Goal: Task Accomplishment & Management: Complete application form

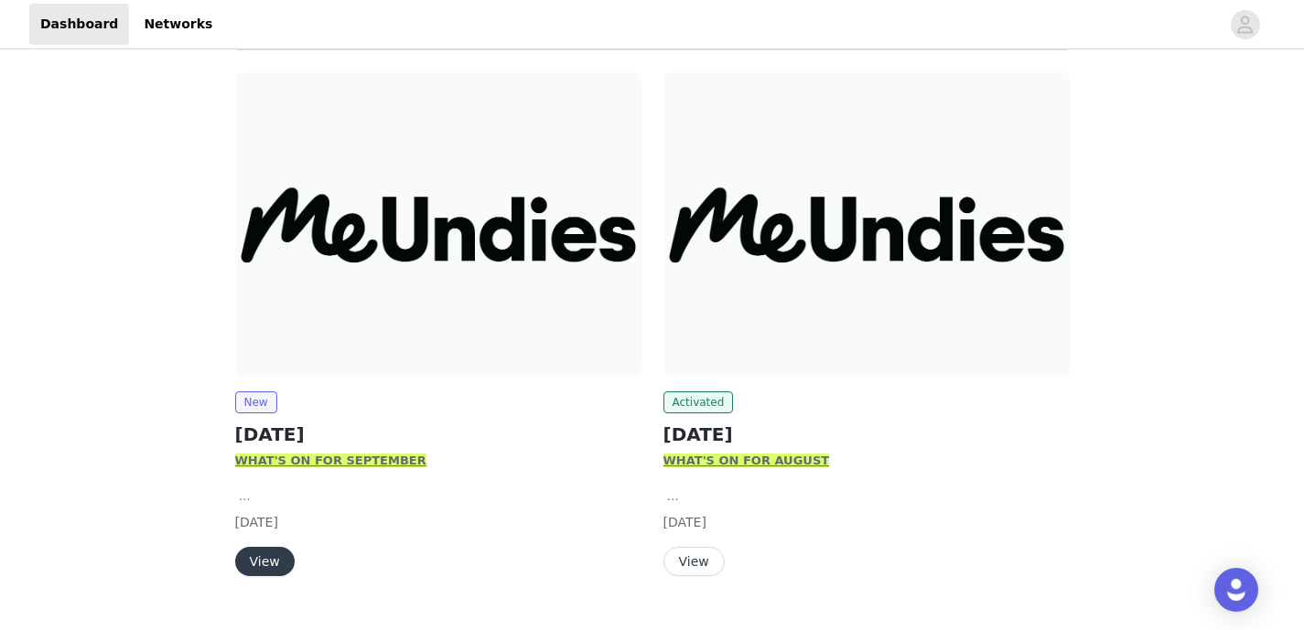
scroll to position [257, 0]
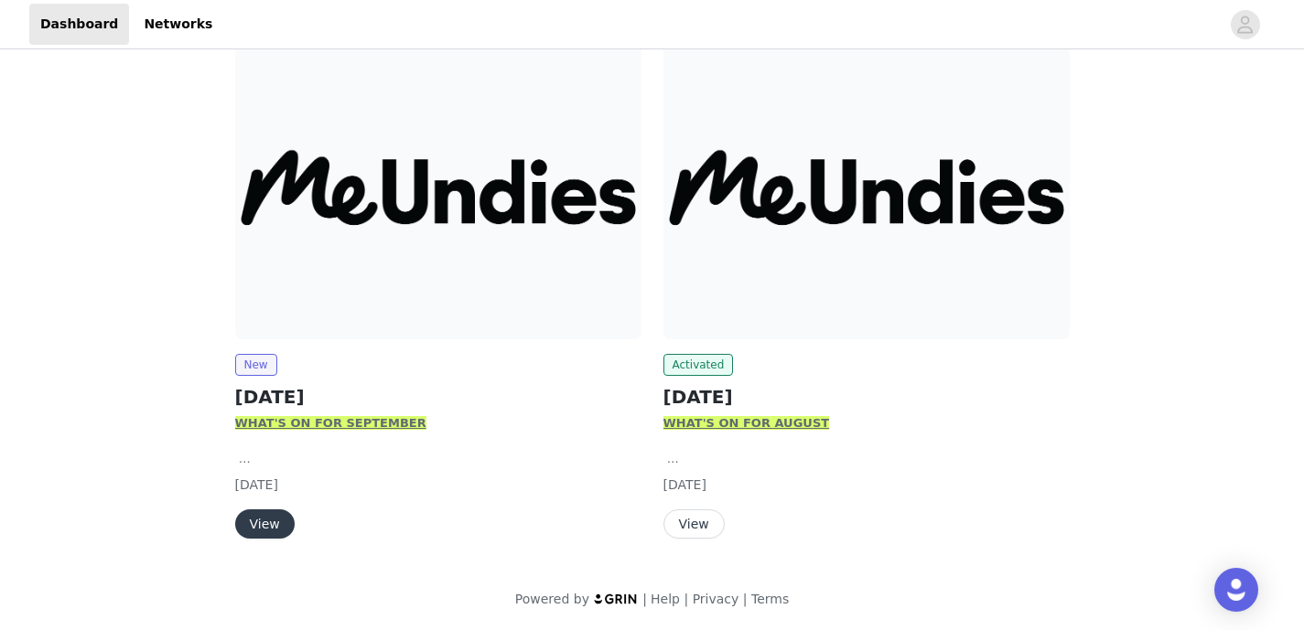
click at [264, 523] on button "View" at bounding box center [264, 524] width 59 height 29
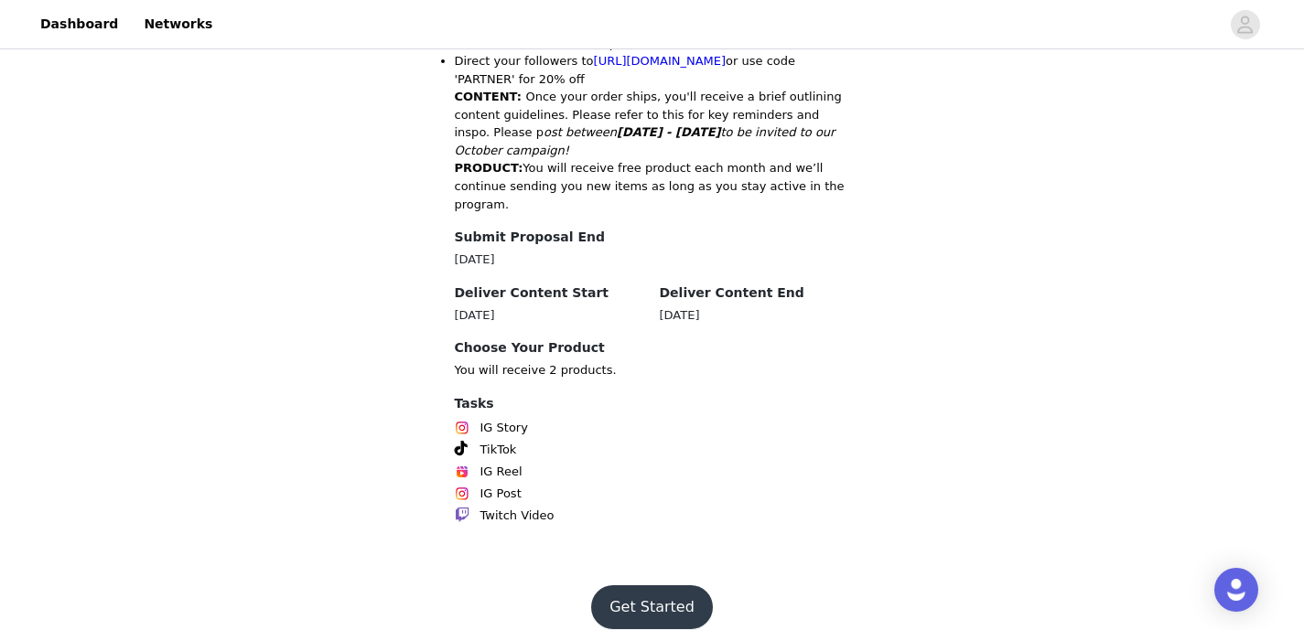
scroll to position [1029, 0]
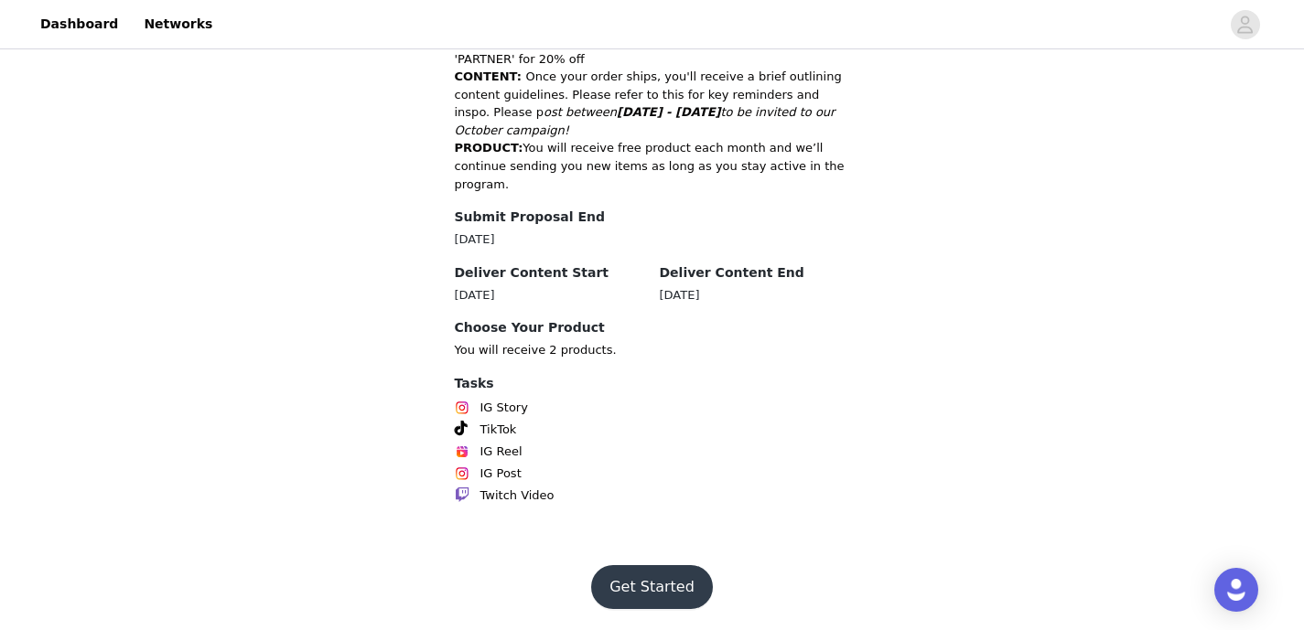
click at [649, 595] on button "Get Started" at bounding box center [652, 587] width 122 height 44
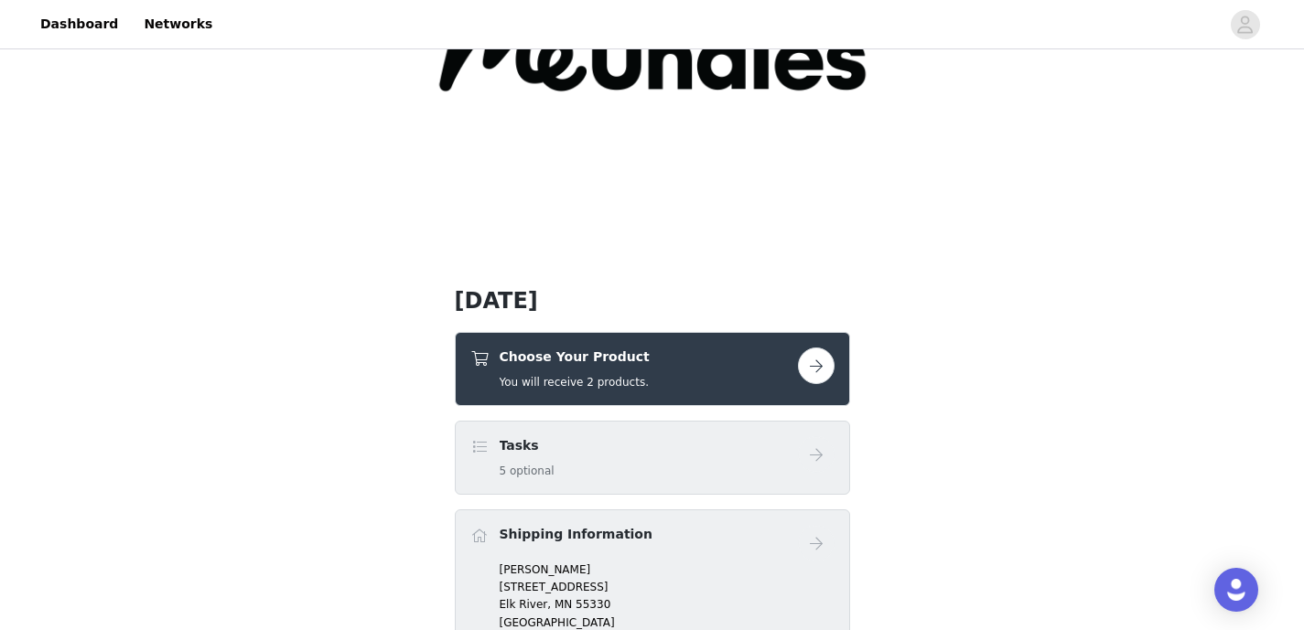
scroll to position [330, 0]
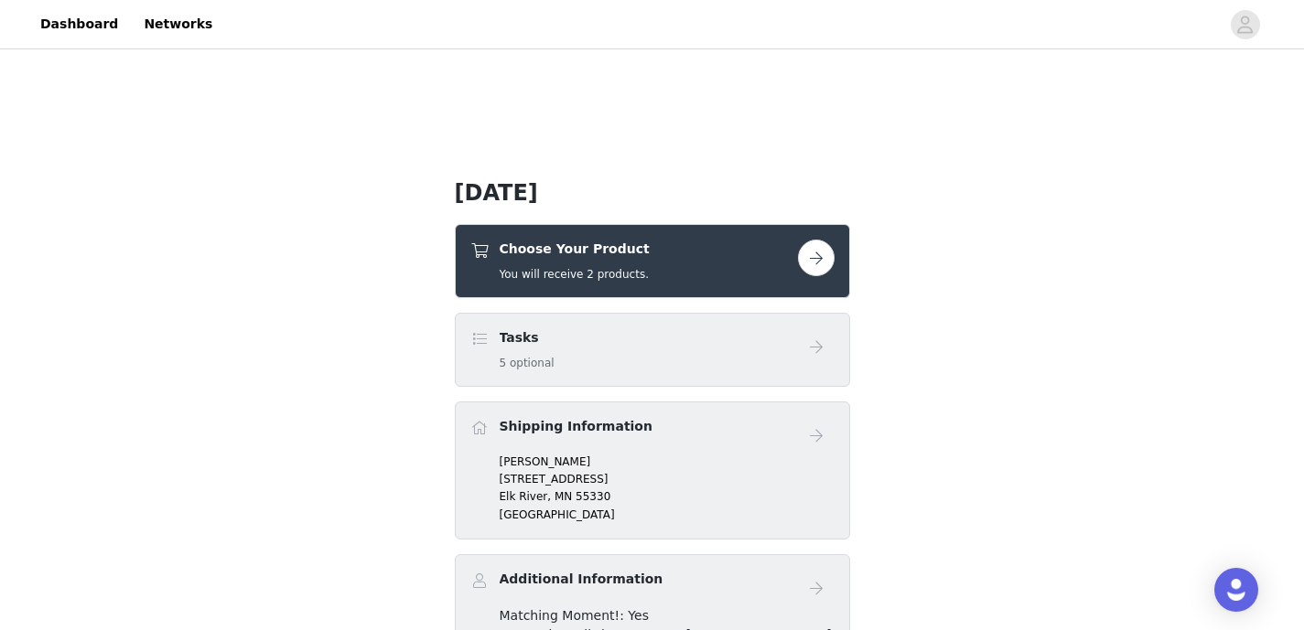
click at [798, 279] on div "Choose Your Product You will receive 2 products." at bounding box center [652, 261] width 364 height 43
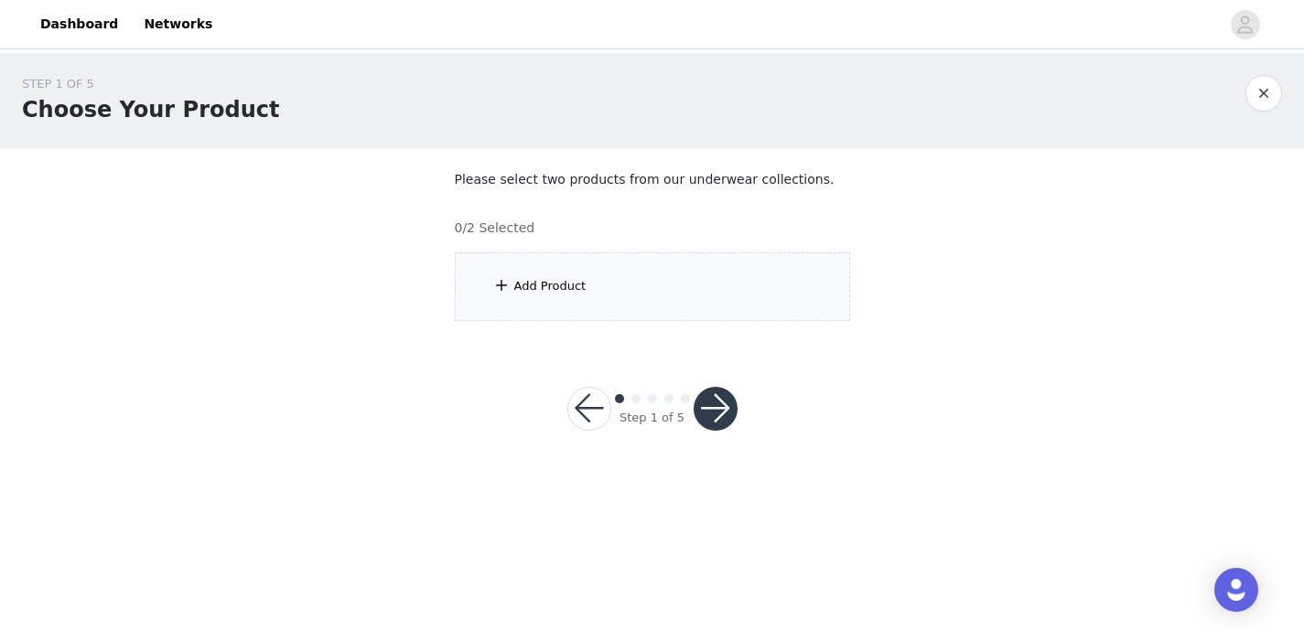
click at [598, 274] on div "Add Product" at bounding box center [652, 287] width 395 height 69
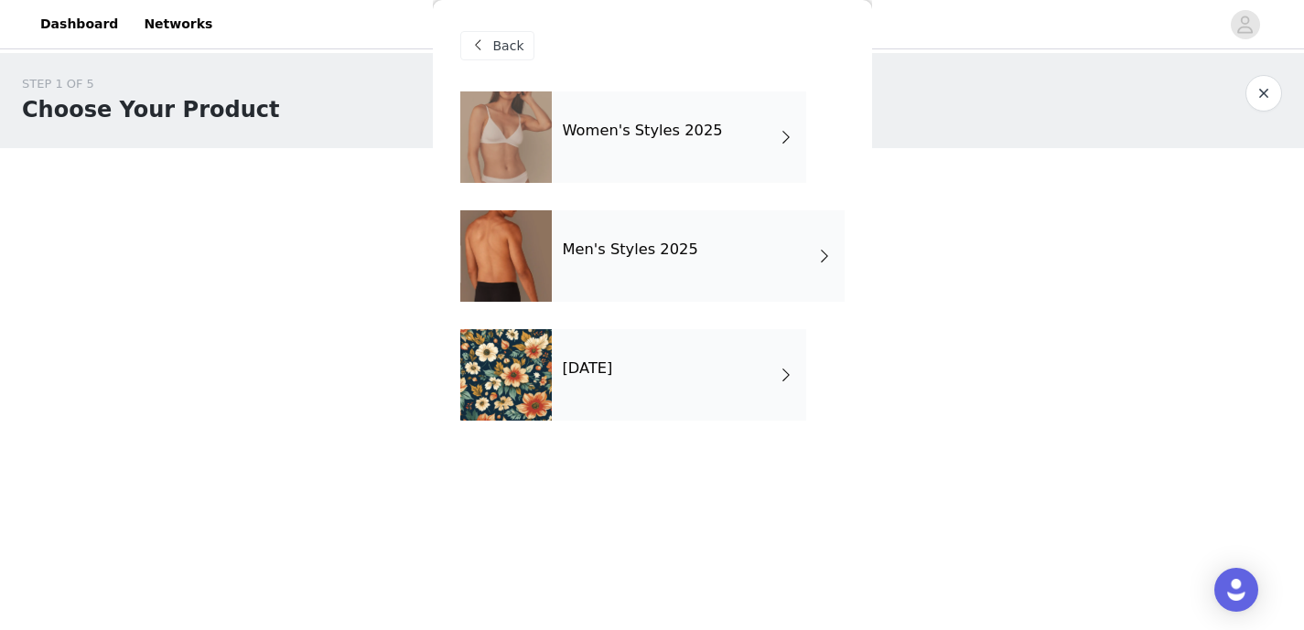
click at [602, 380] on div "[DATE]" at bounding box center [679, 375] width 254 height 92
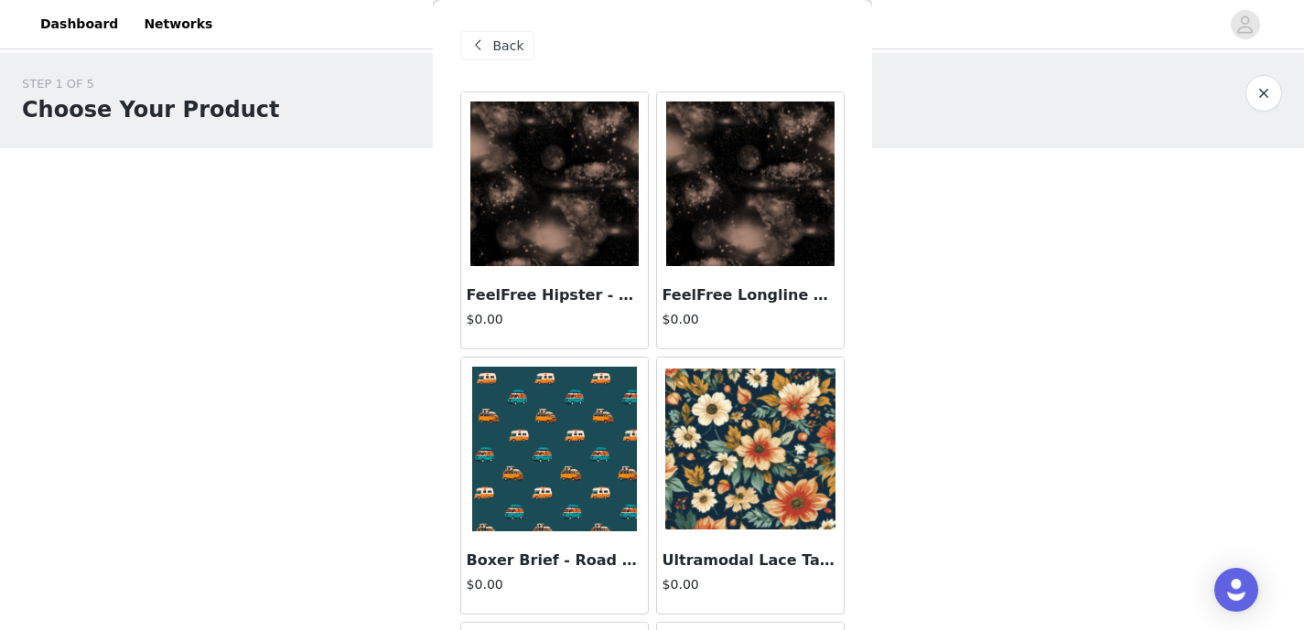
click at [579, 215] on img at bounding box center [554, 184] width 168 height 165
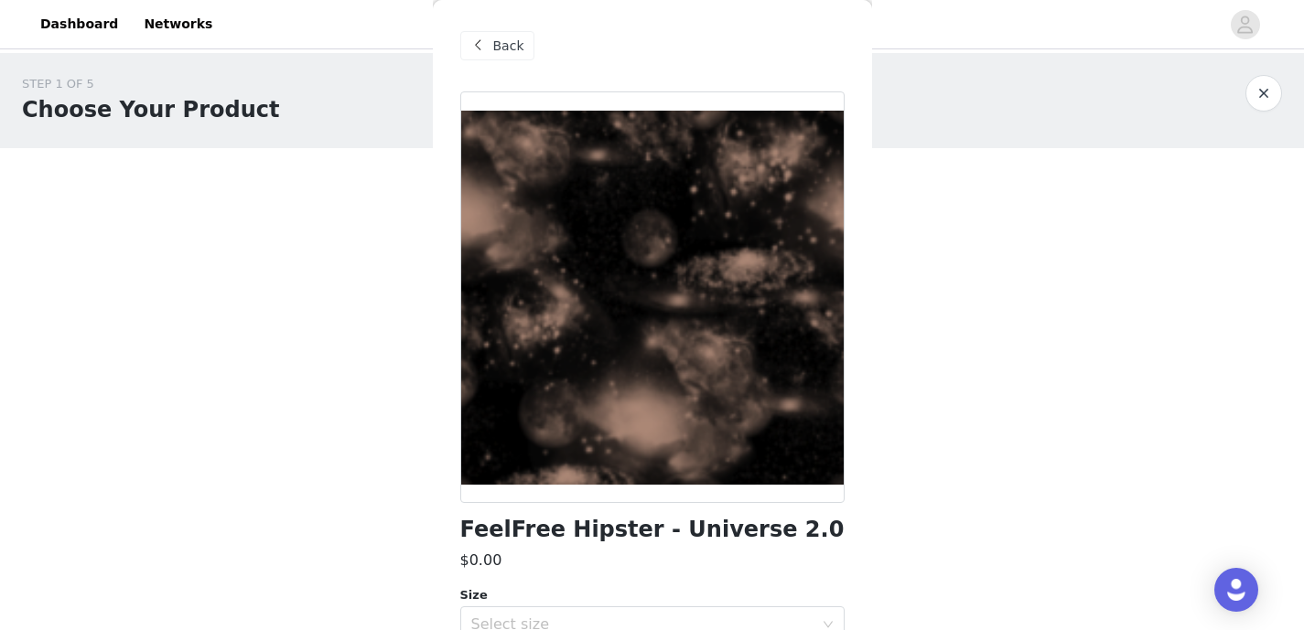
click at [487, 33] on div "Back" at bounding box center [497, 45] width 74 height 29
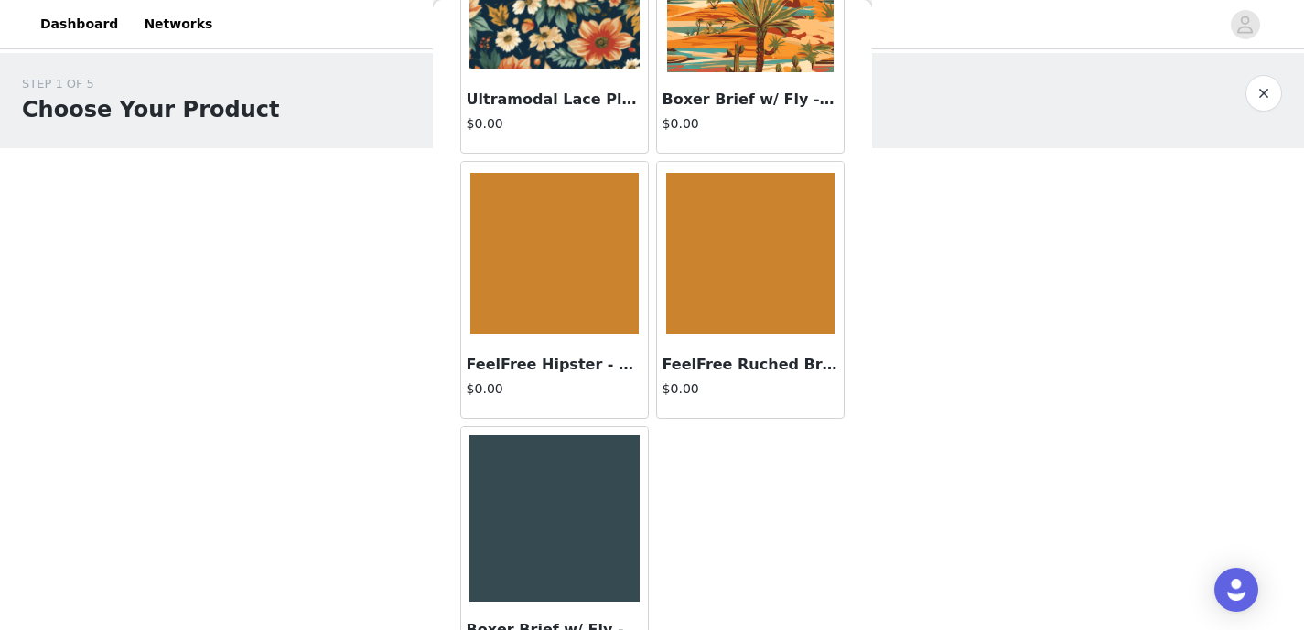
scroll to position [784, 0]
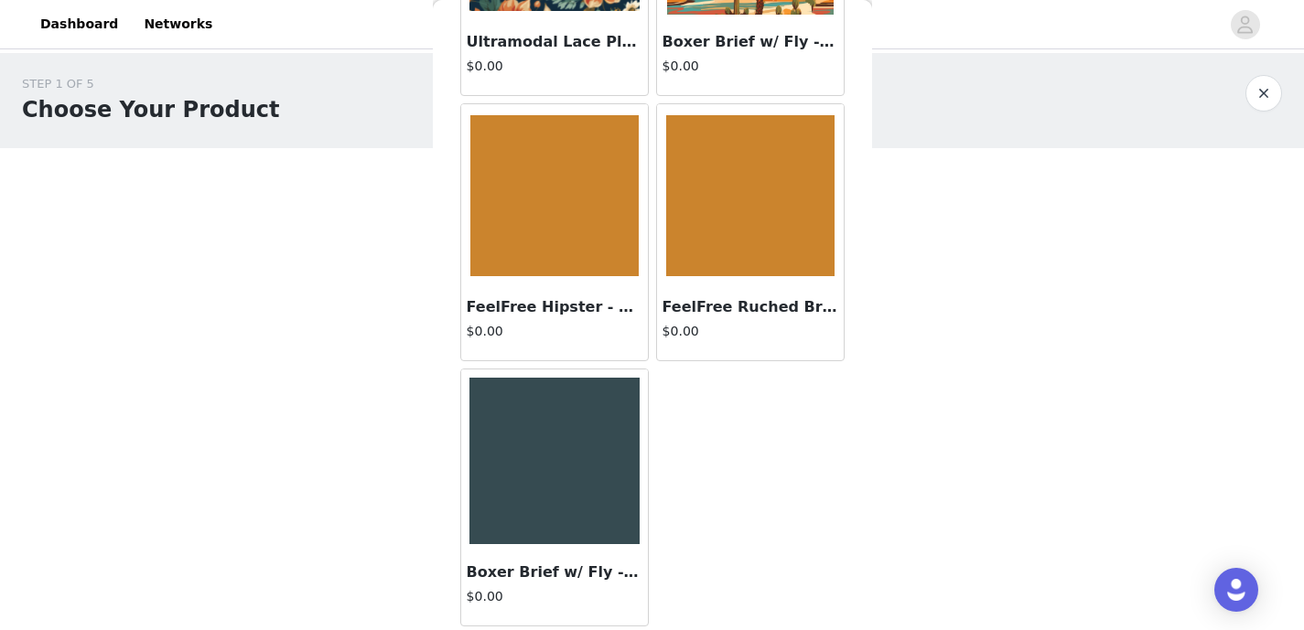
click at [587, 439] on img at bounding box center [554, 461] width 170 height 167
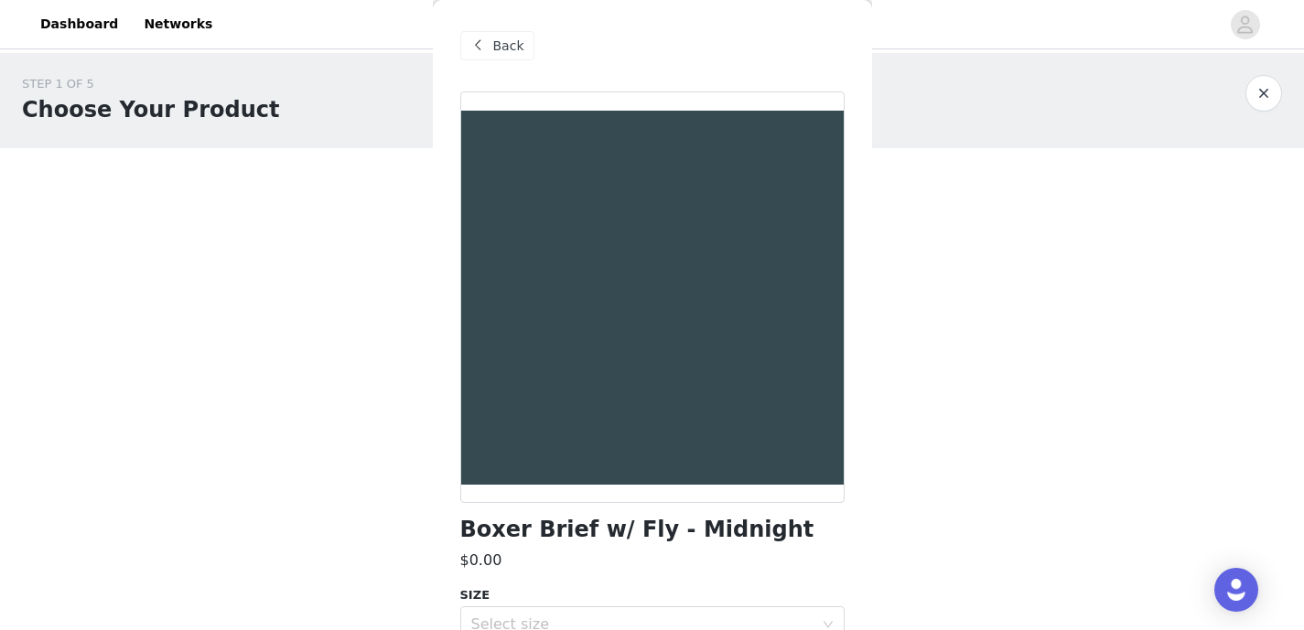
scroll to position [89, 0]
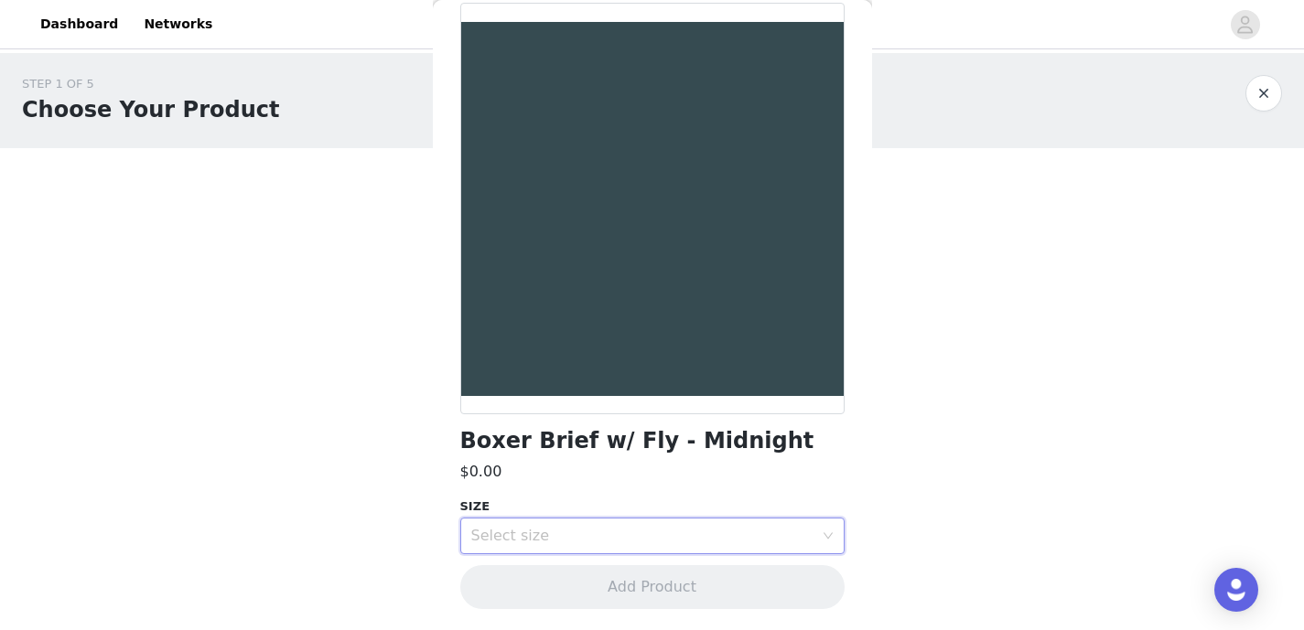
click at [575, 553] on div "Select size" at bounding box center [652, 536] width 384 height 37
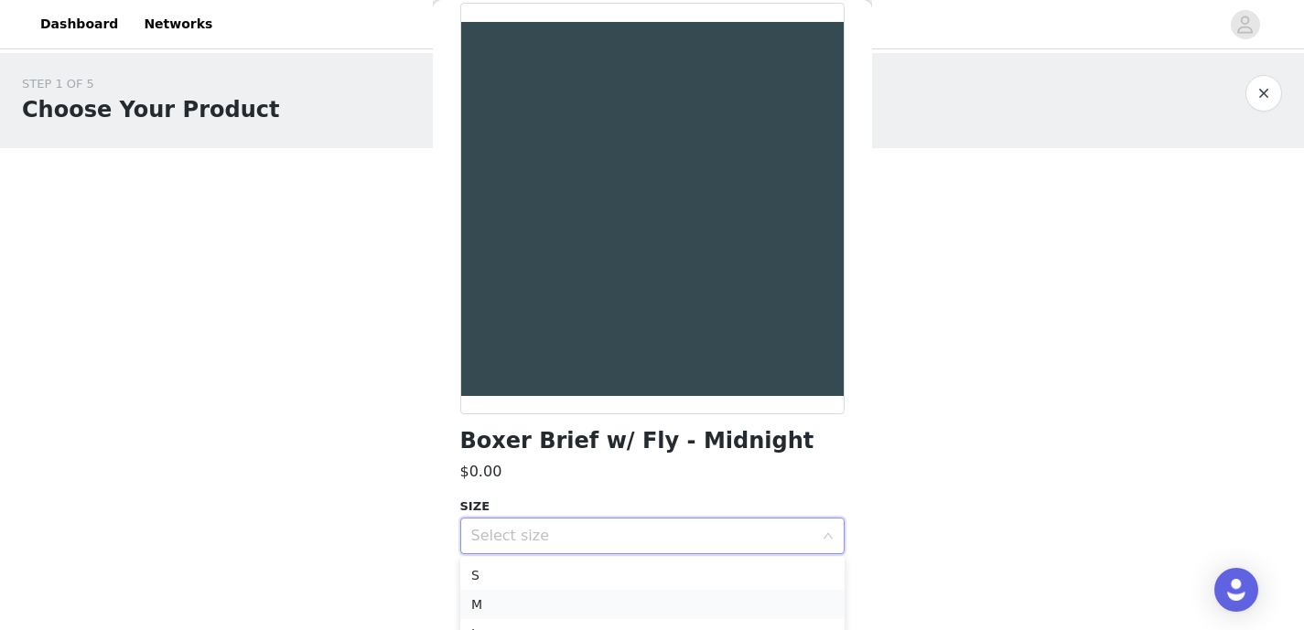
click at [547, 598] on li "M" at bounding box center [652, 604] width 384 height 29
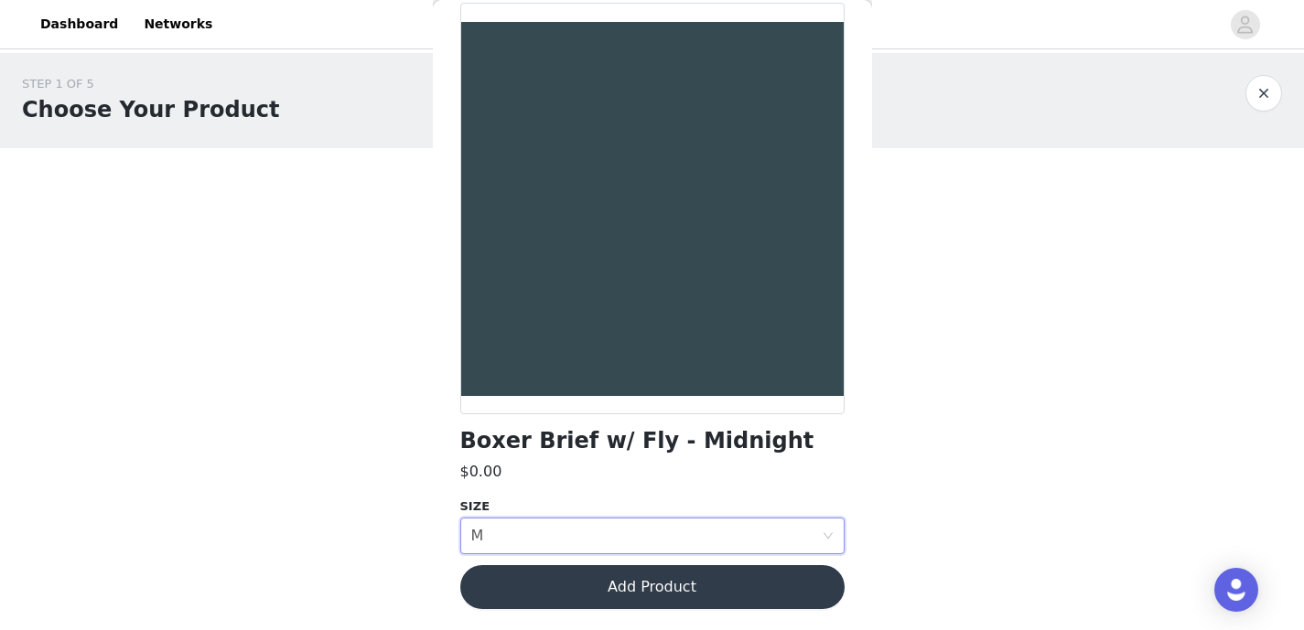
scroll to position [0, 0]
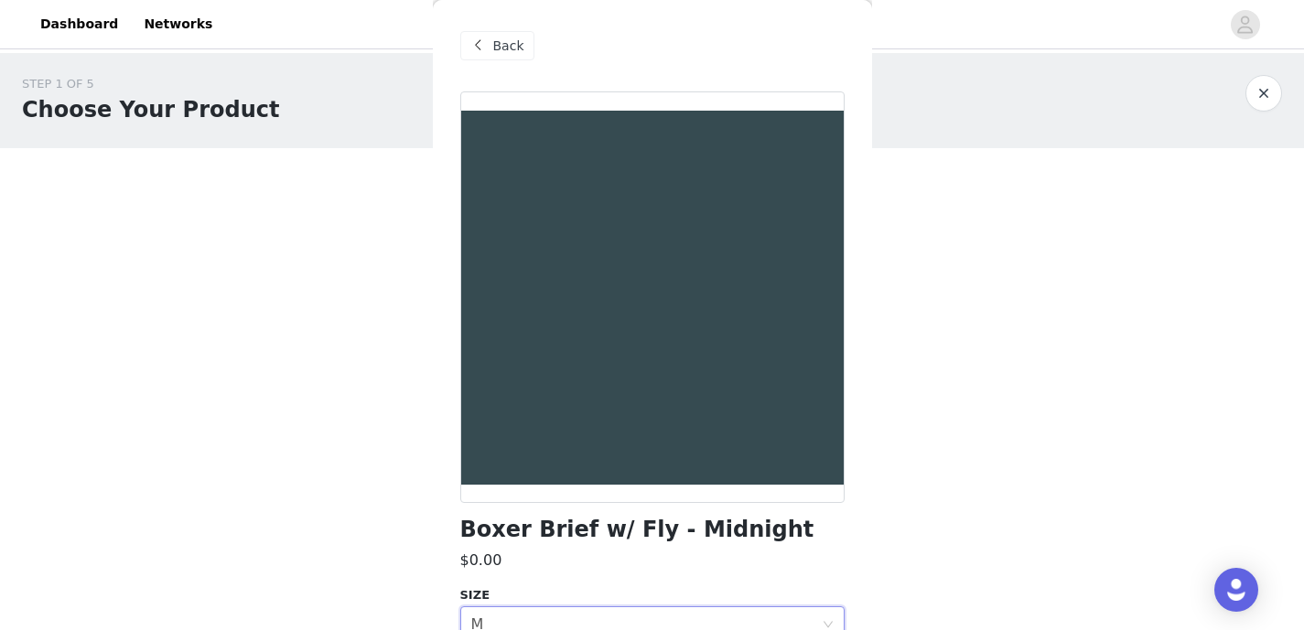
click at [489, 33] on div "Back" at bounding box center [497, 45] width 74 height 29
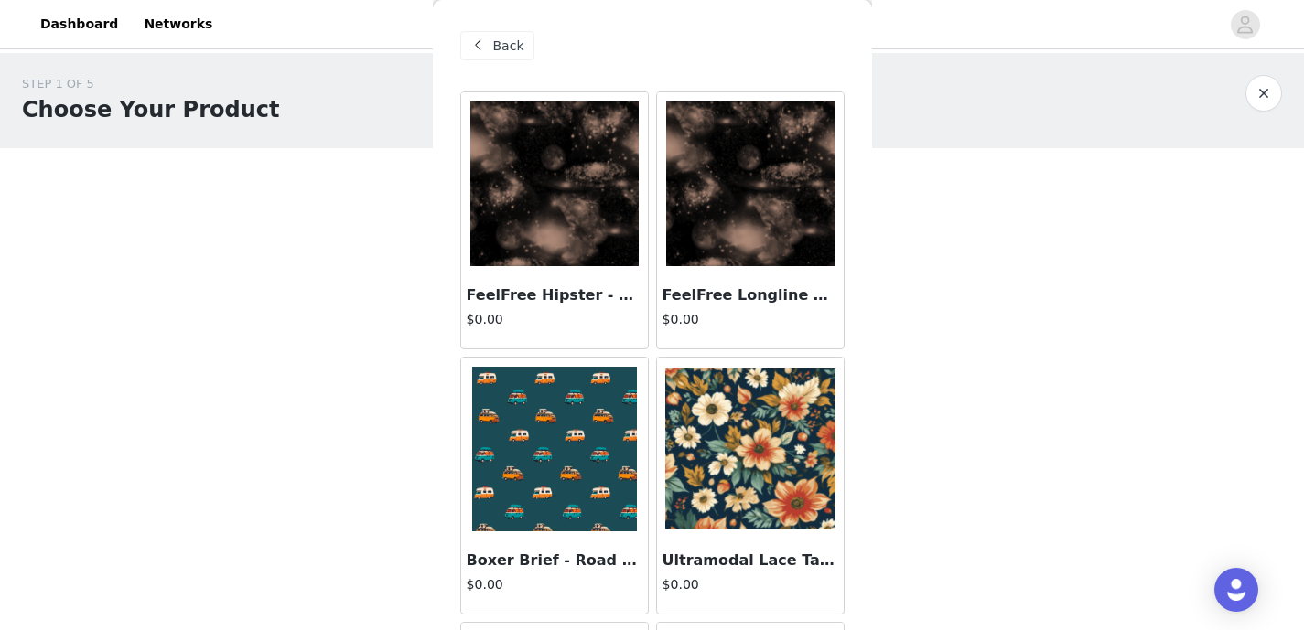
click at [506, 38] on span "Back" at bounding box center [508, 46] width 31 height 19
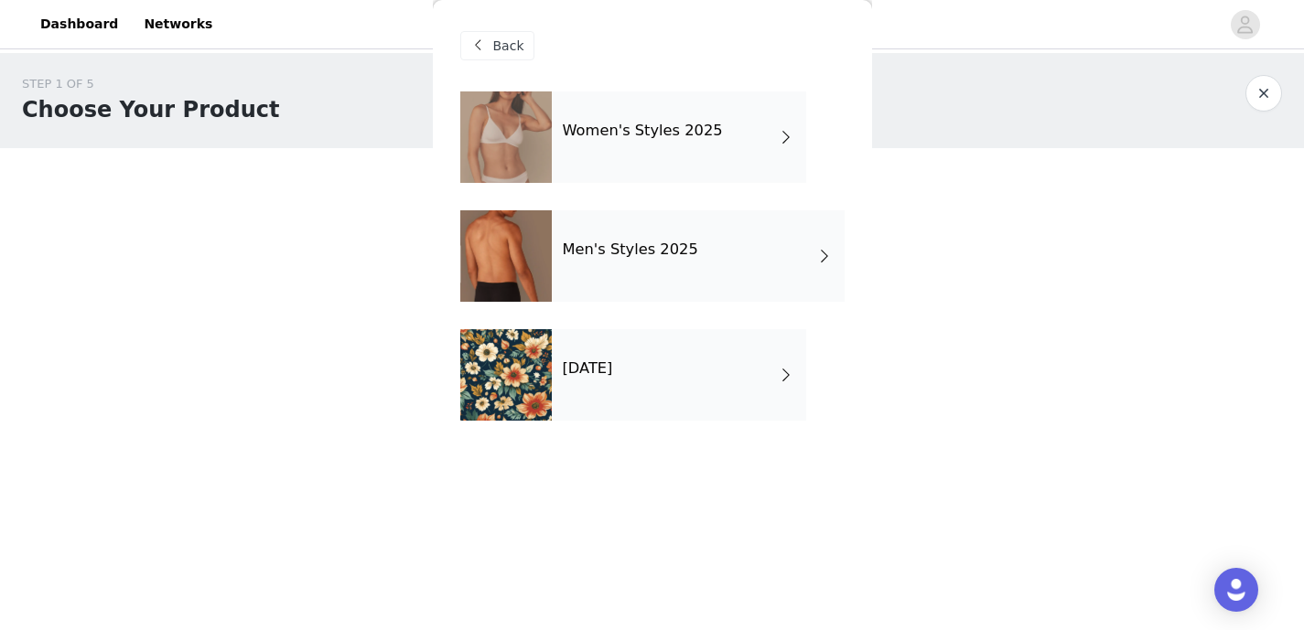
click at [584, 117] on div "Women's Styles 2025" at bounding box center [679, 138] width 254 height 92
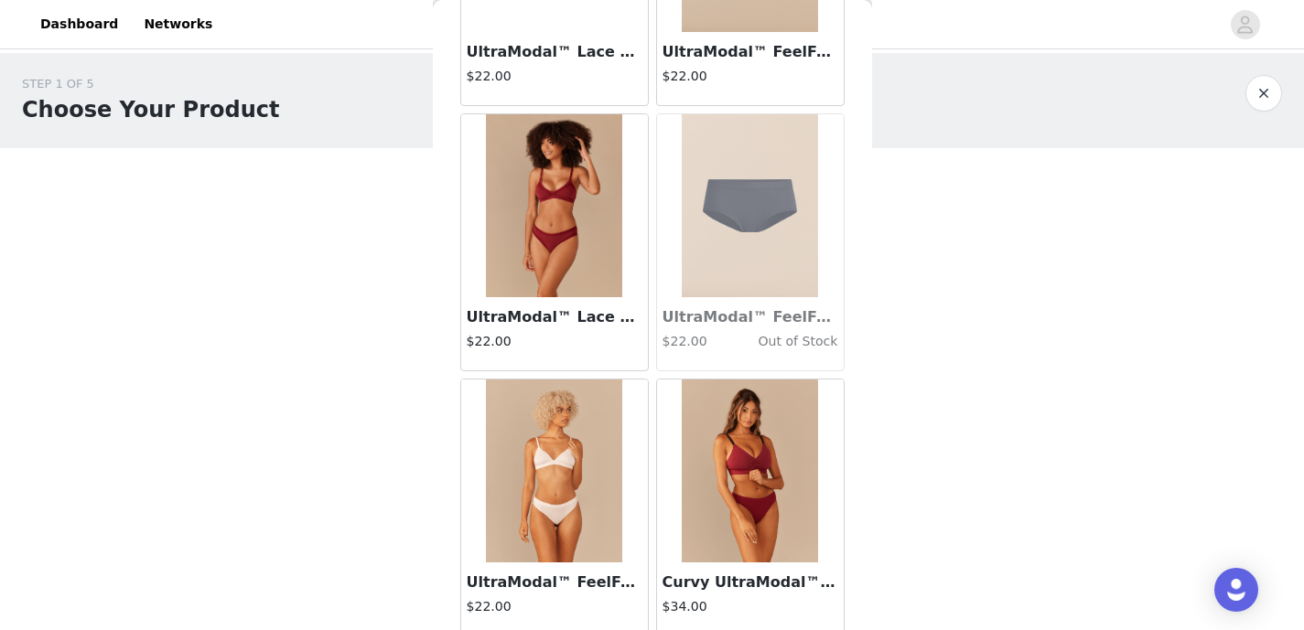
scroll to position [2170, 0]
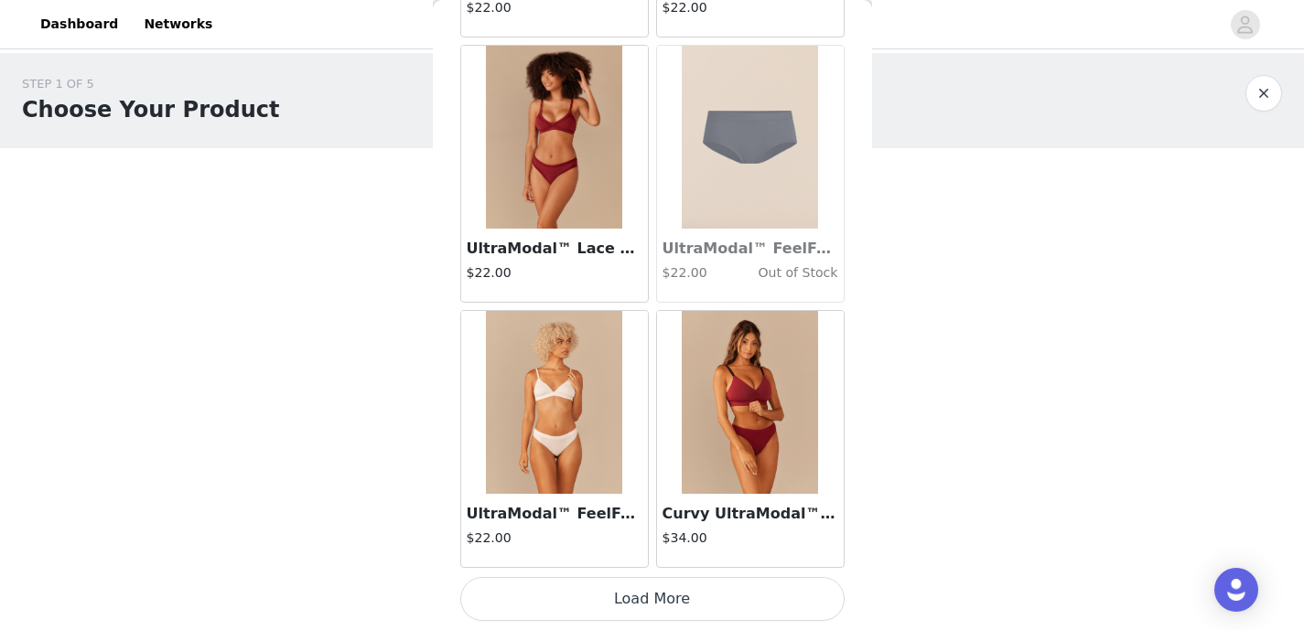
click at [700, 587] on button "Load More" at bounding box center [652, 599] width 384 height 44
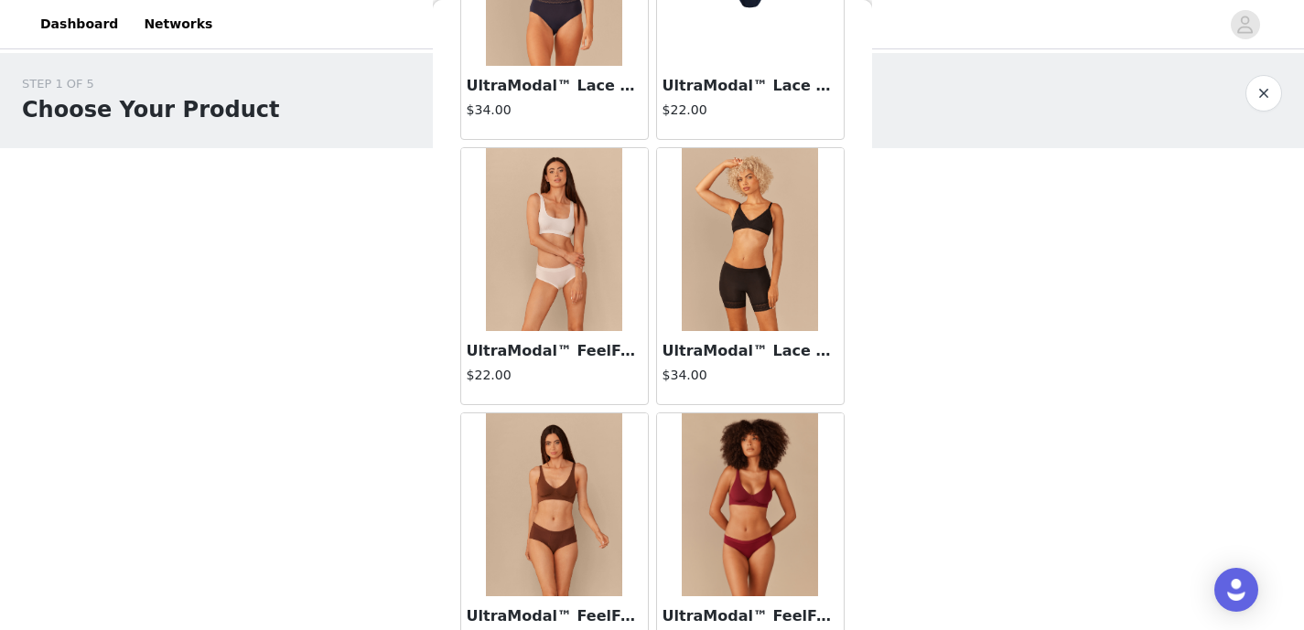
scroll to position [4823, 0]
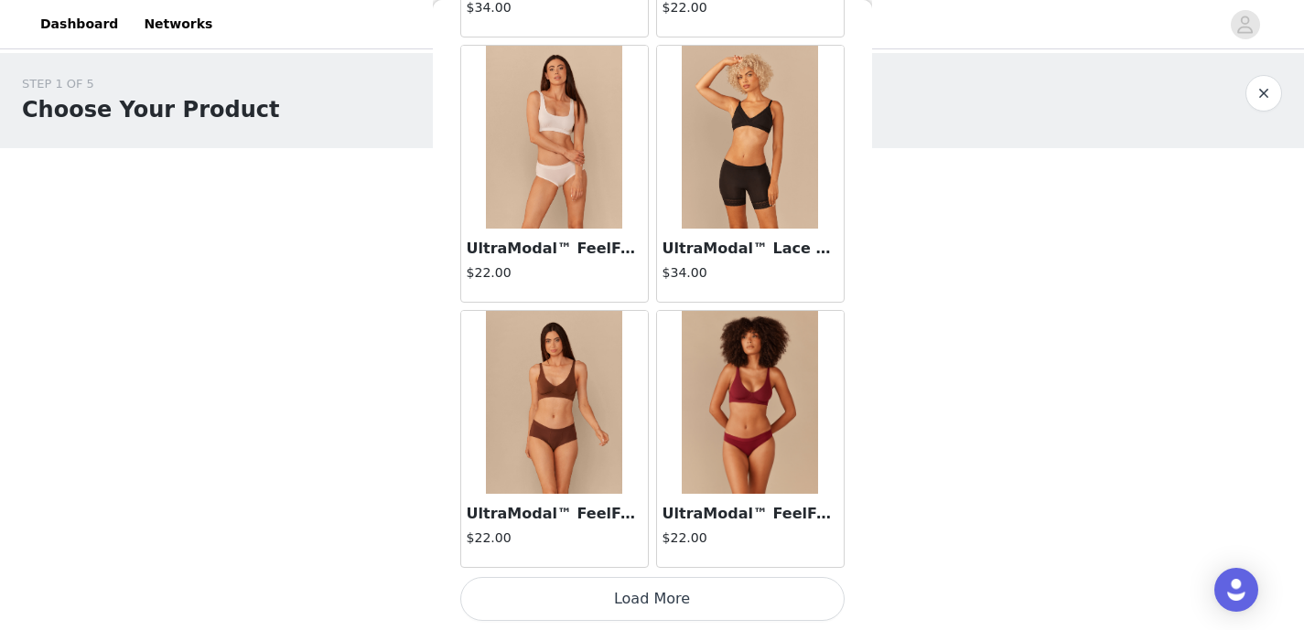
click at [640, 593] on button "Load More" at bounding box center [652, 599] width 384 height 44
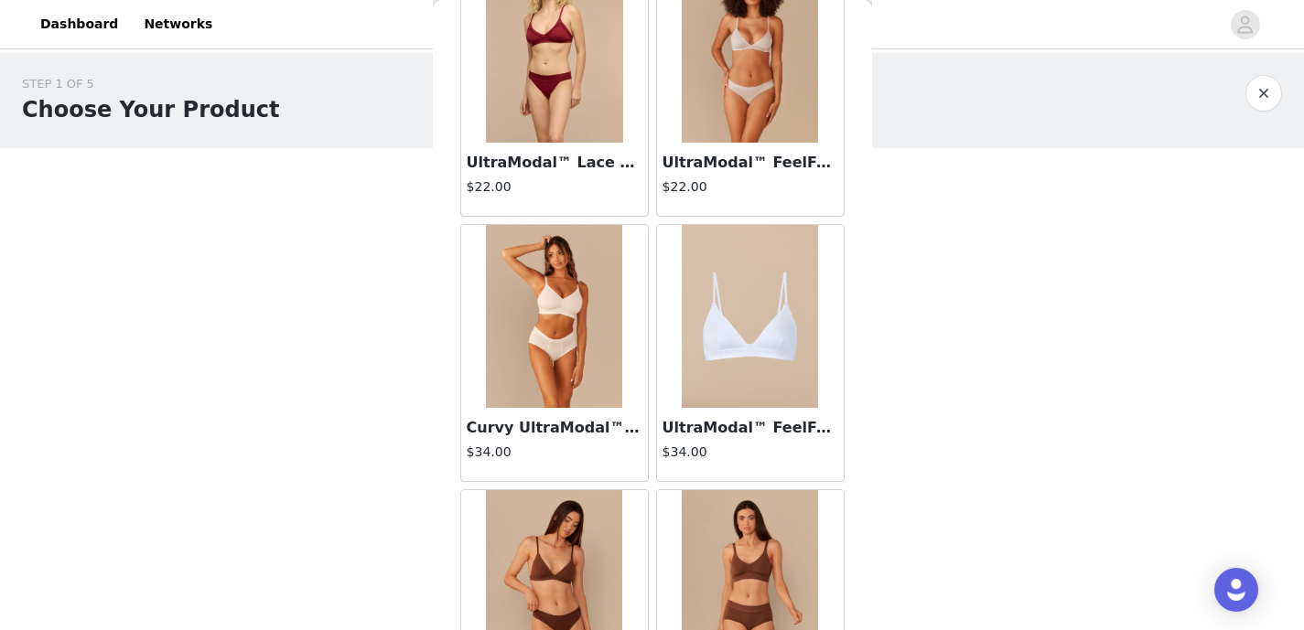
scroll to position [5688, 0]
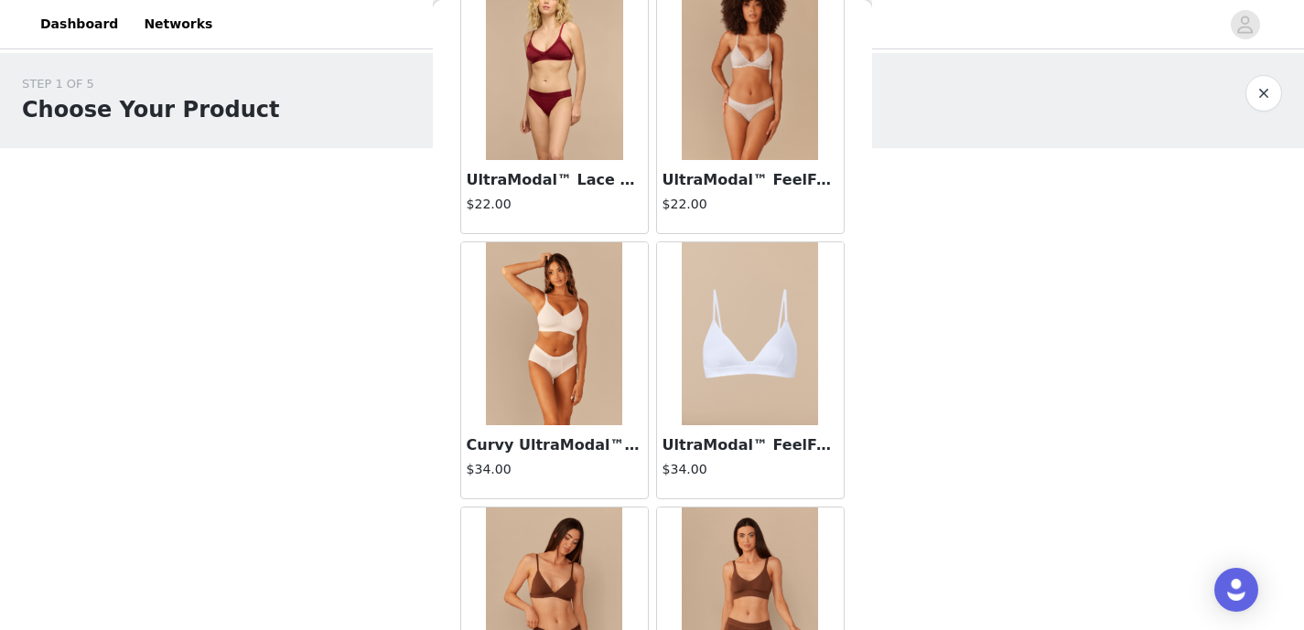
click at [747, 369] on img at bounding box center [750, 333] width 137 height 183
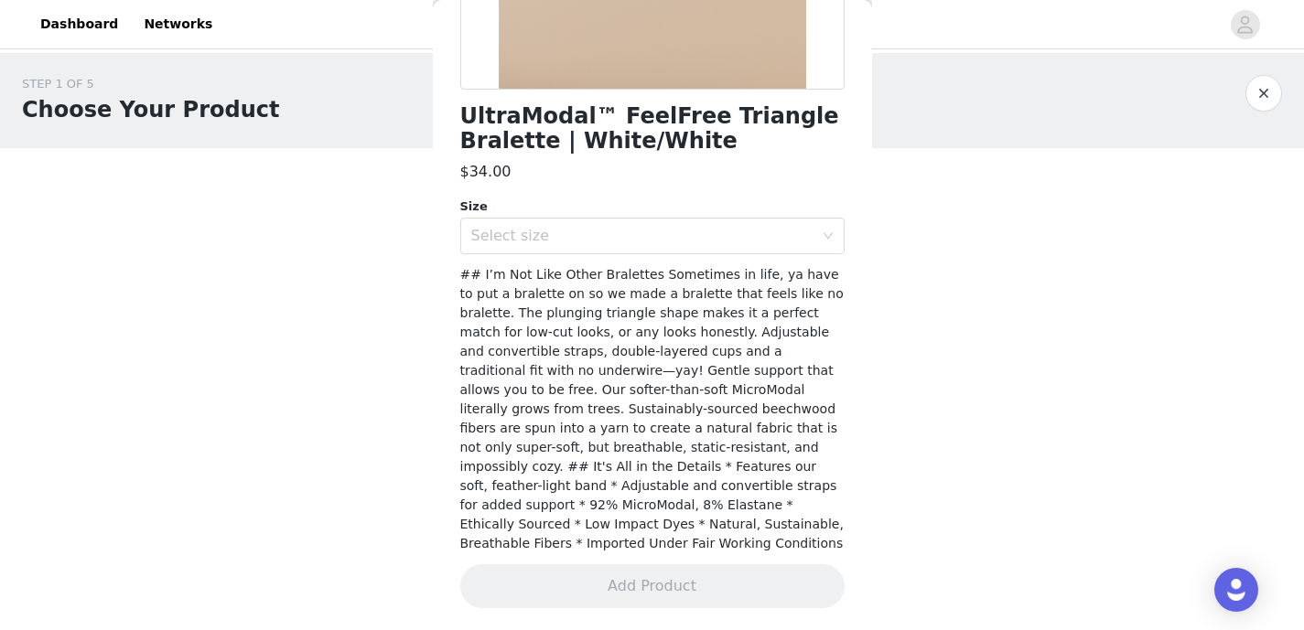
scroll to position [393, 0]
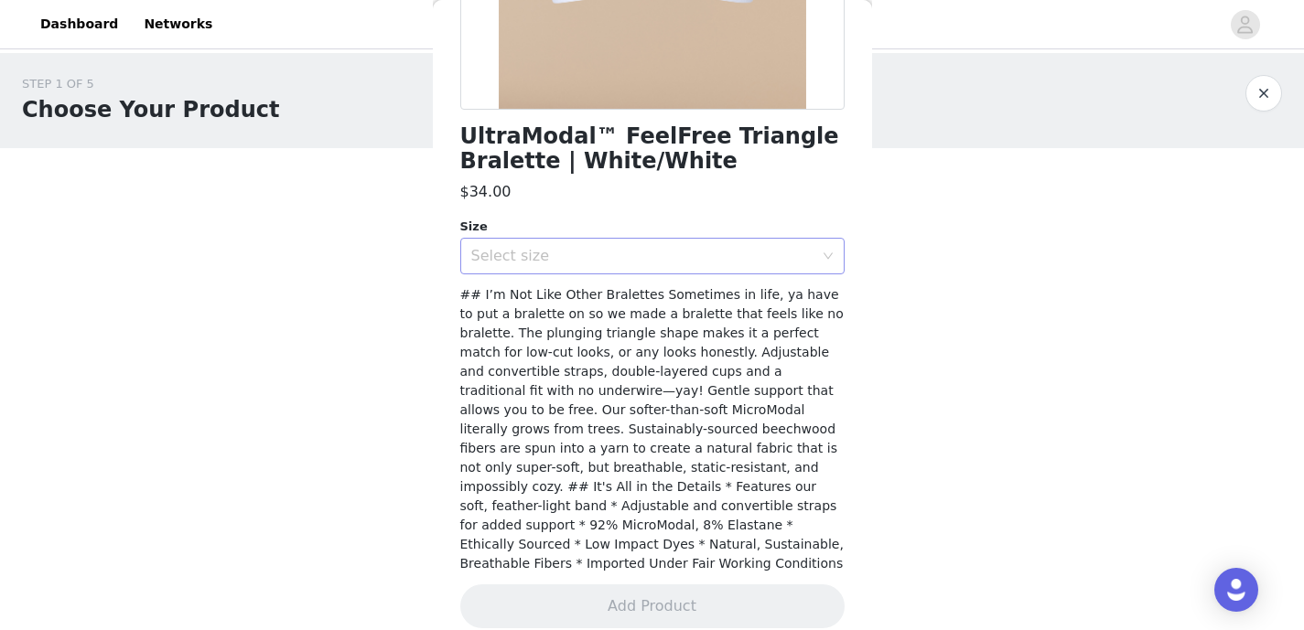
click at [684, 254] on div "Select size" at bounding box center [642, 256] width 342 height 18
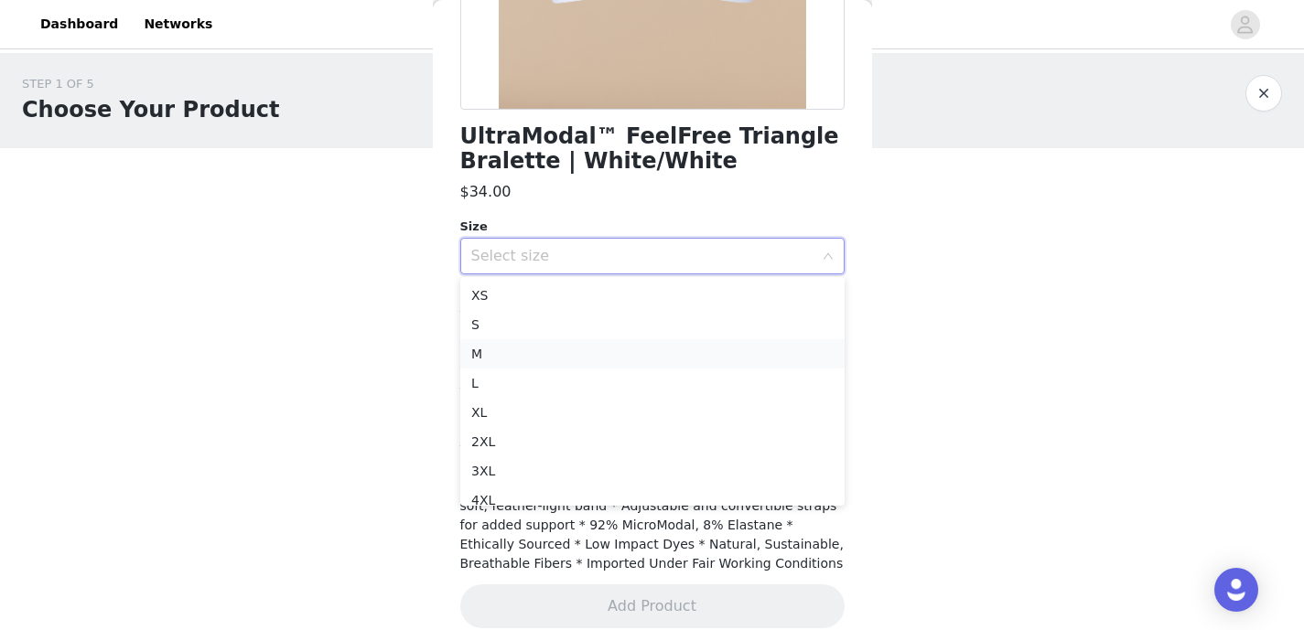
click at [585, 350] on li "M" at bounding box center [652, 353] width 384 height 29
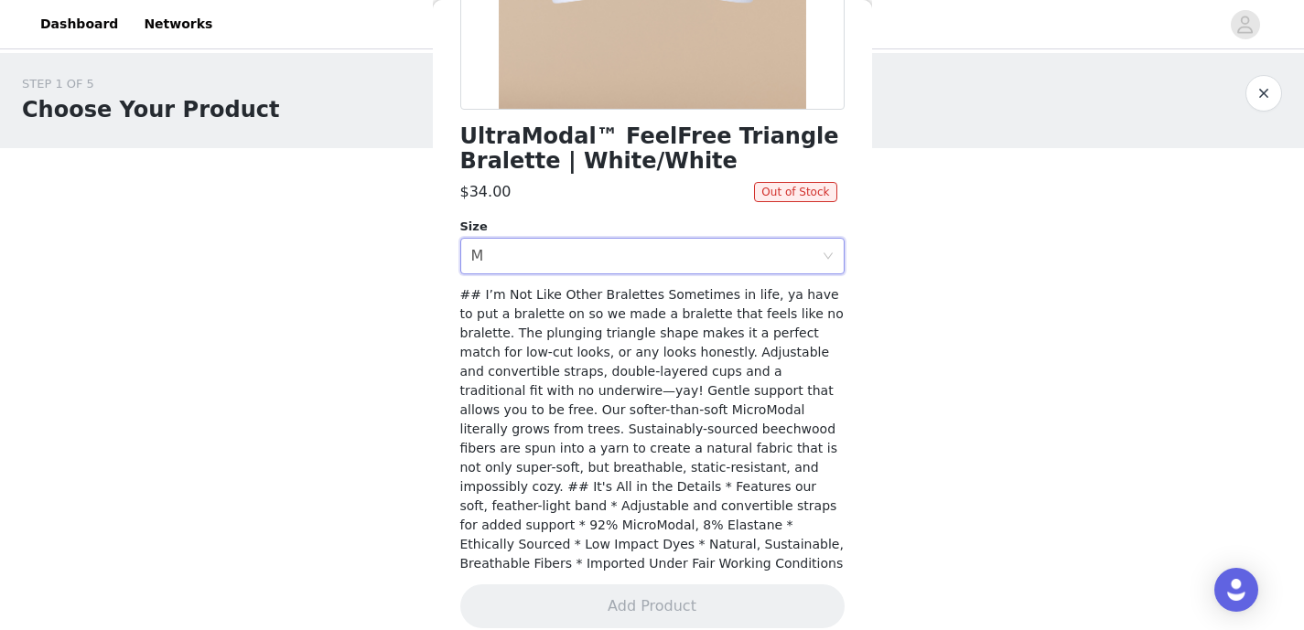
click at [651, 232] on div "Size" at bounding box center [652, 227] width 384 height 18
click at [651, 254] on div "Select size M" at bounding box center [646, 256] width 350 height 35
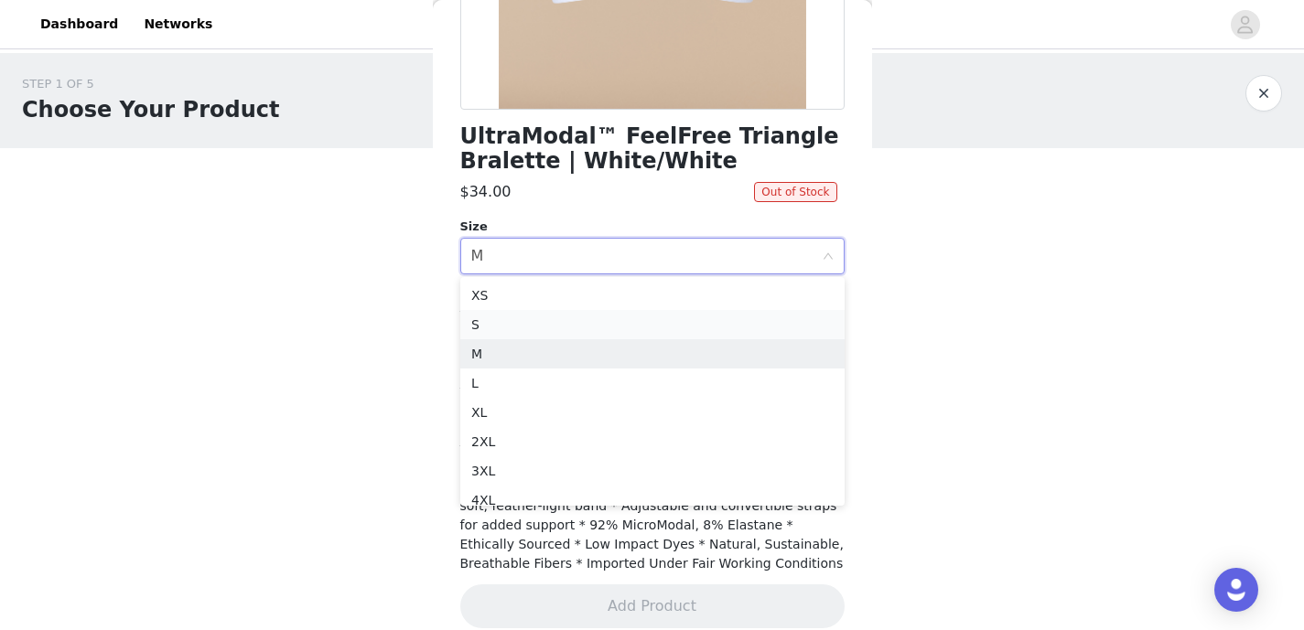
click at [590, 322] on li "S" at bounding box center [652, 324] width 384 height 29
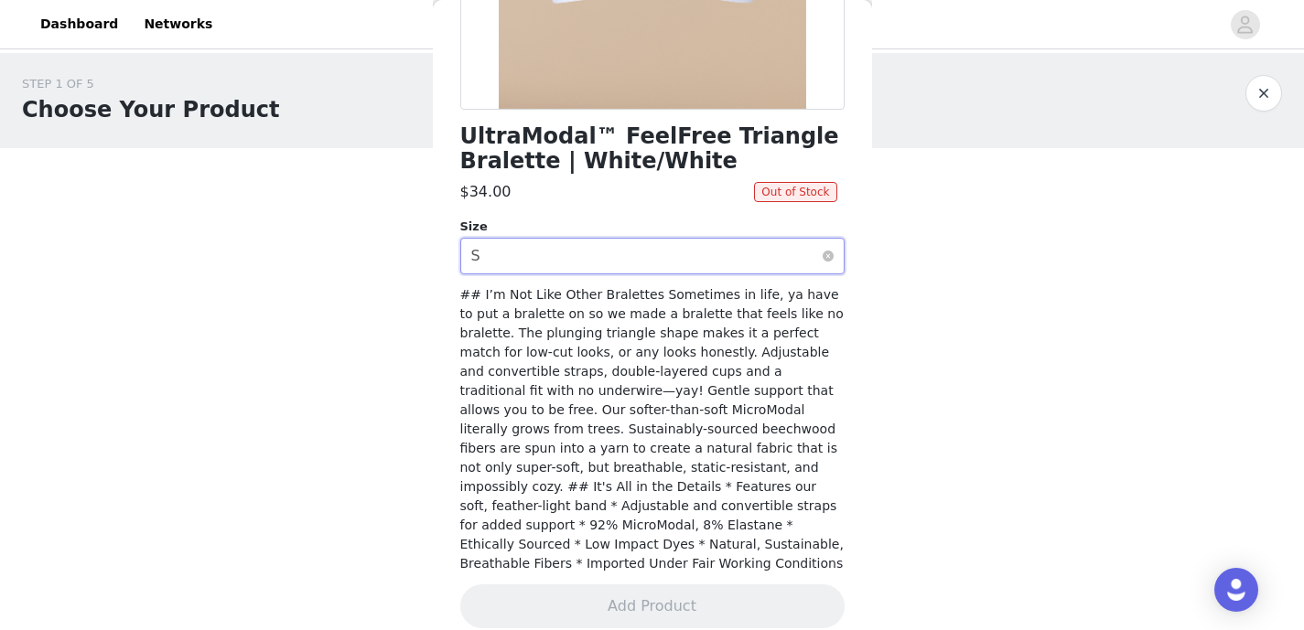
click at [620, 264] on div "Select size S" at bounding box center [646, 256] width 350 height 35
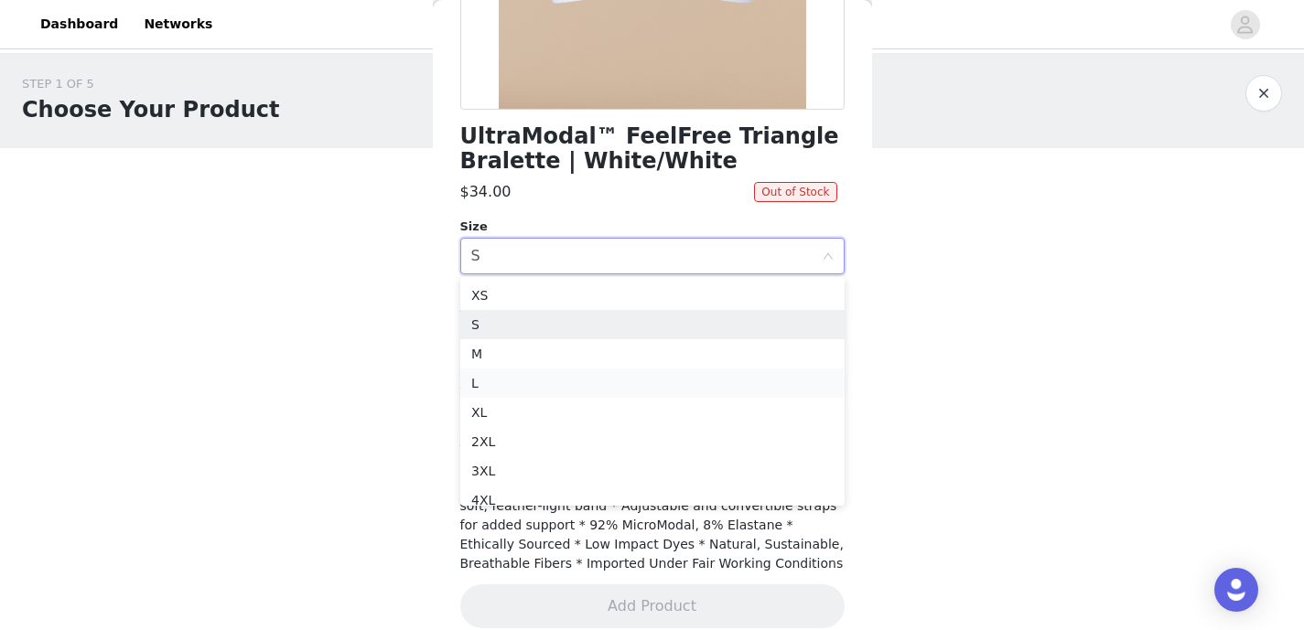
click at [555, 382] on li "L" at bounding box center [652, 383] width 384 height 29
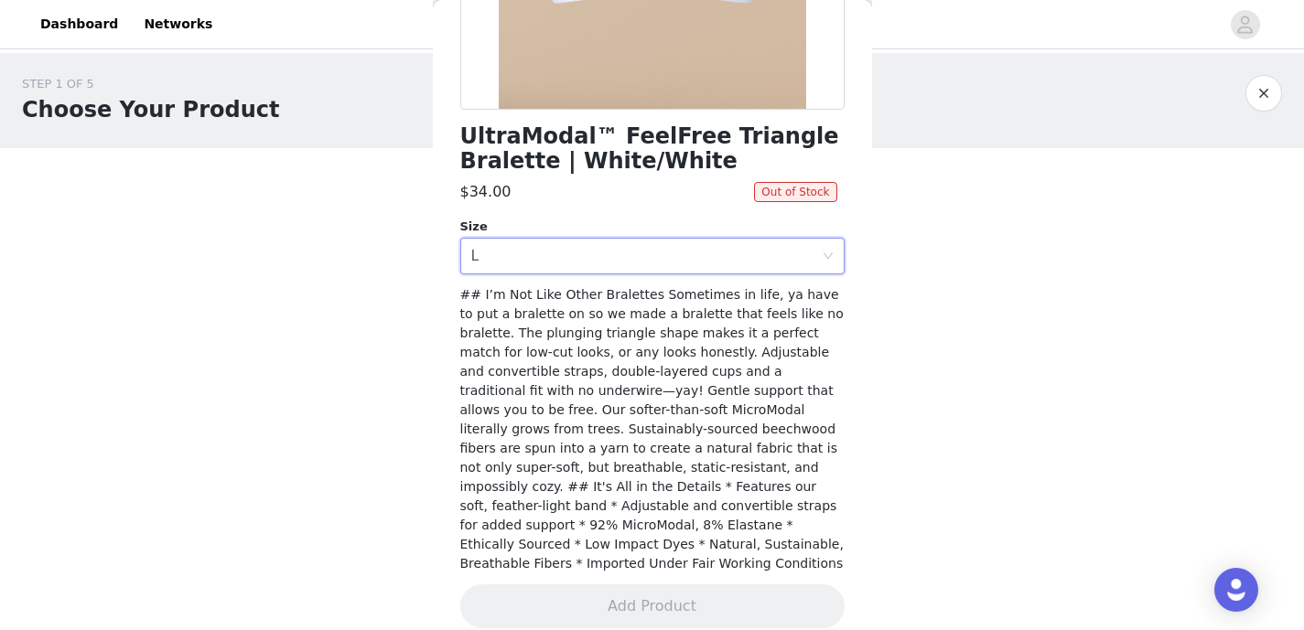
scroll to position [0, 0]
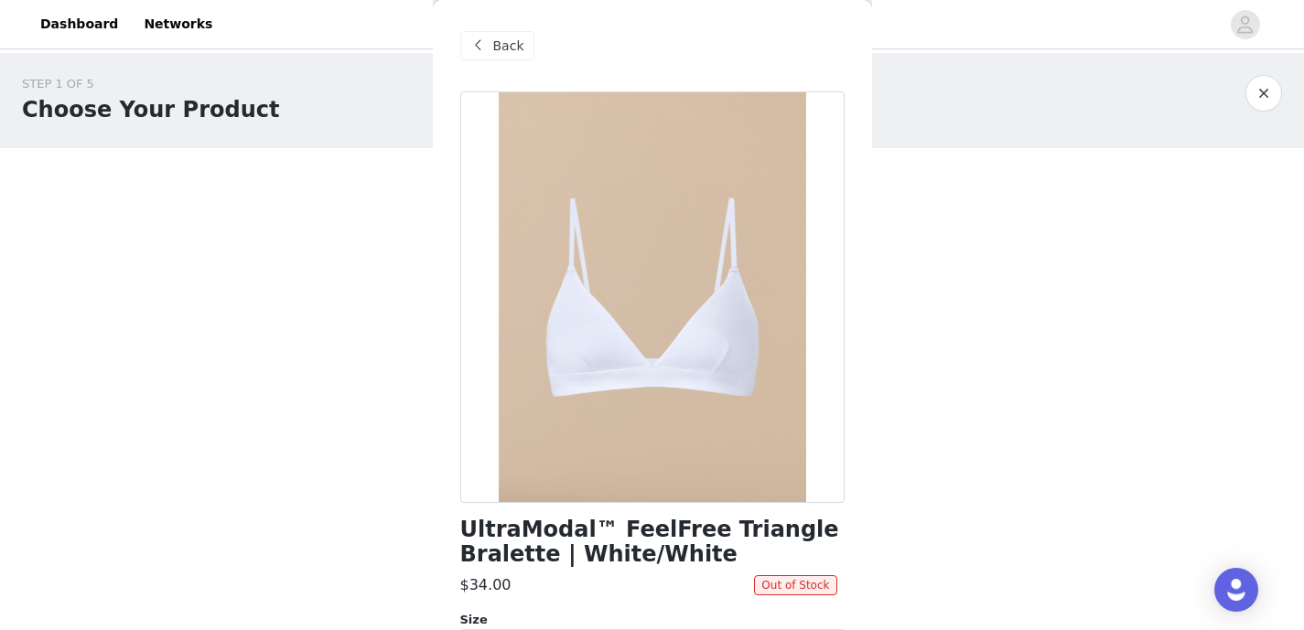
click at [497, 38] on span "Back" at bounding box center [508, 46] width 31 height 19
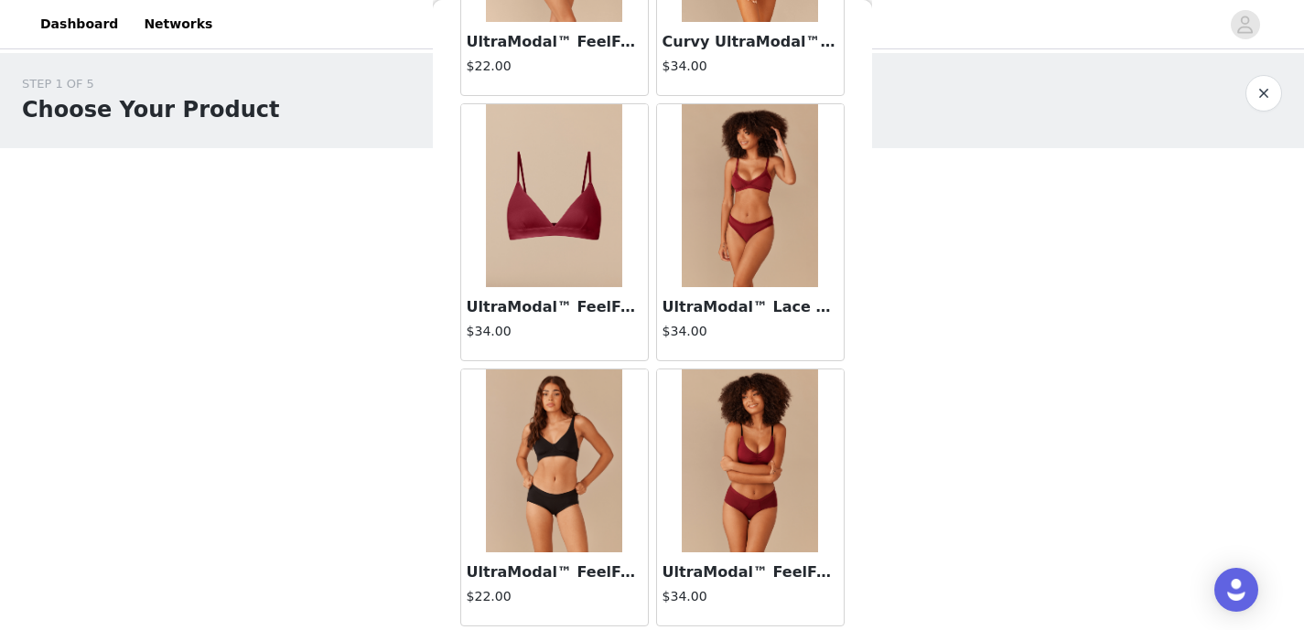
scroll to position [791, 0]
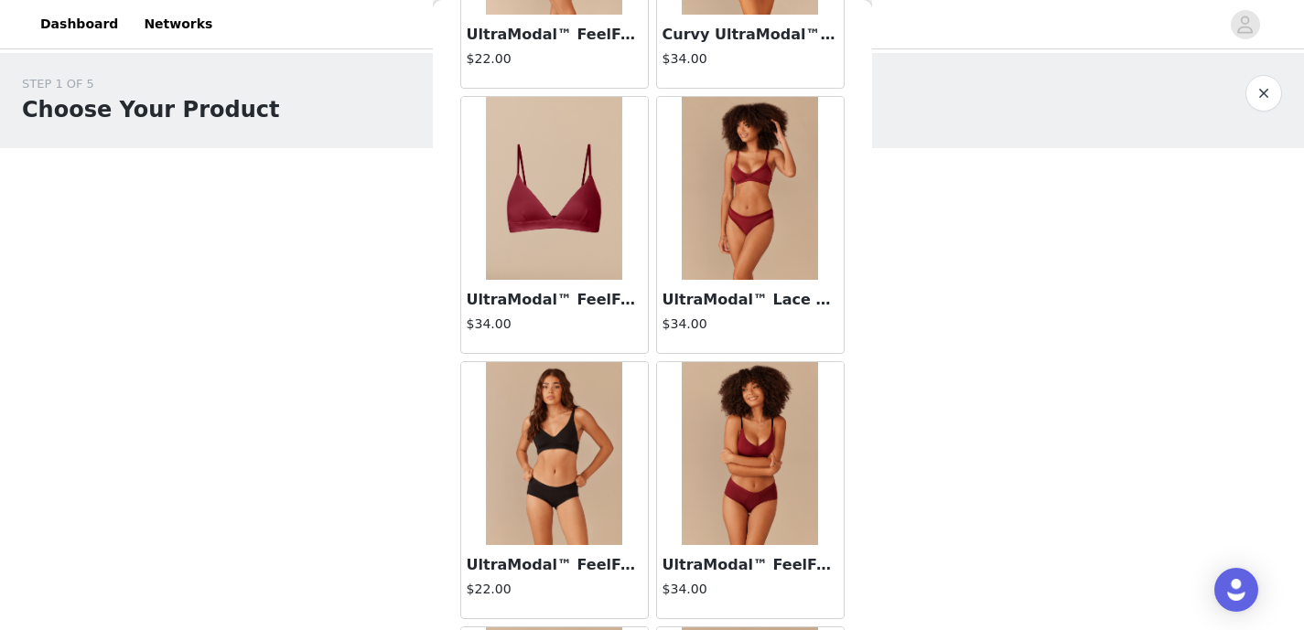
click at [550, 218] on img at bounding box center [554, 188] width 137 height 183
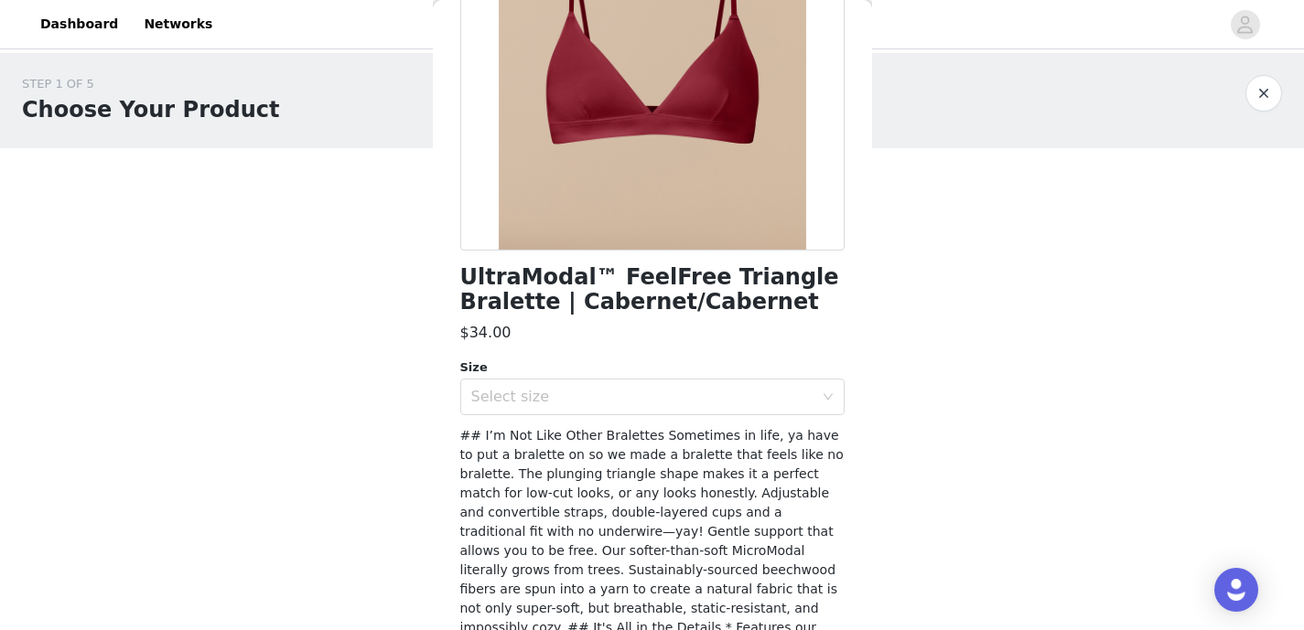
scroll to position [253, 0]
click at [587, 380] on div "Select size" at bounding box center [646, 396] width 350 height 35
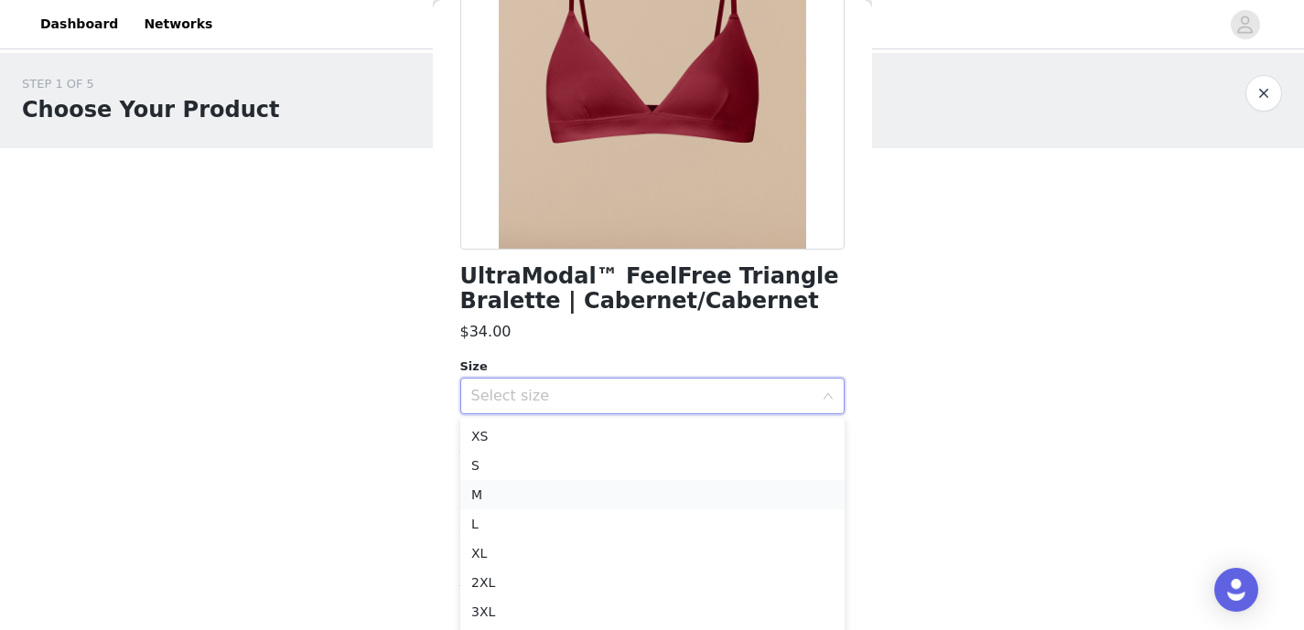
click at [500, 495] on li "M" at bounding box center [652, 494] width 384 height 29
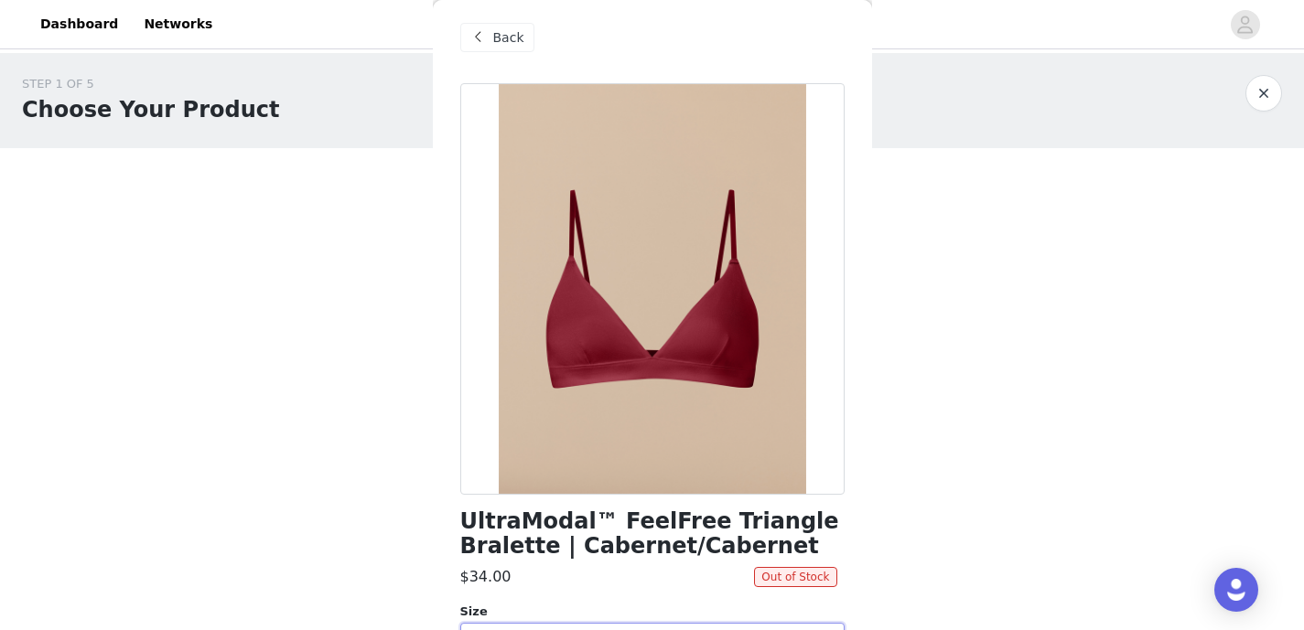
scroll to position [0, 0]
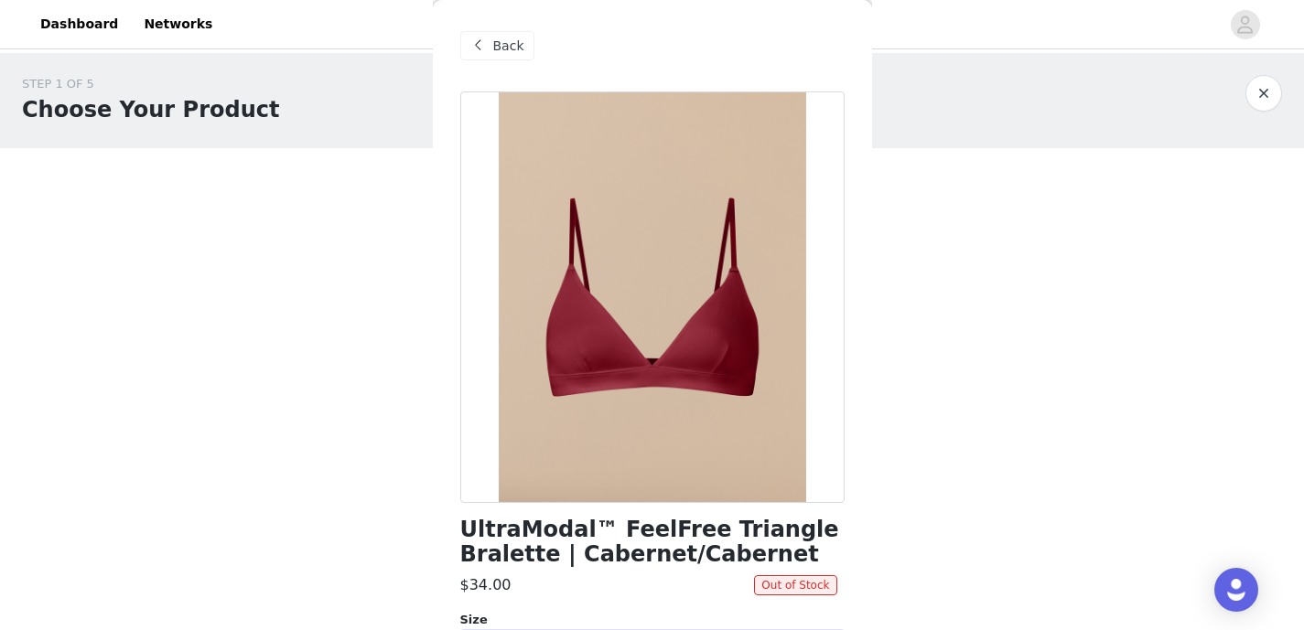
click at [503, 46] on span "Back" at bounding box center [508, 46] width 31 height 19
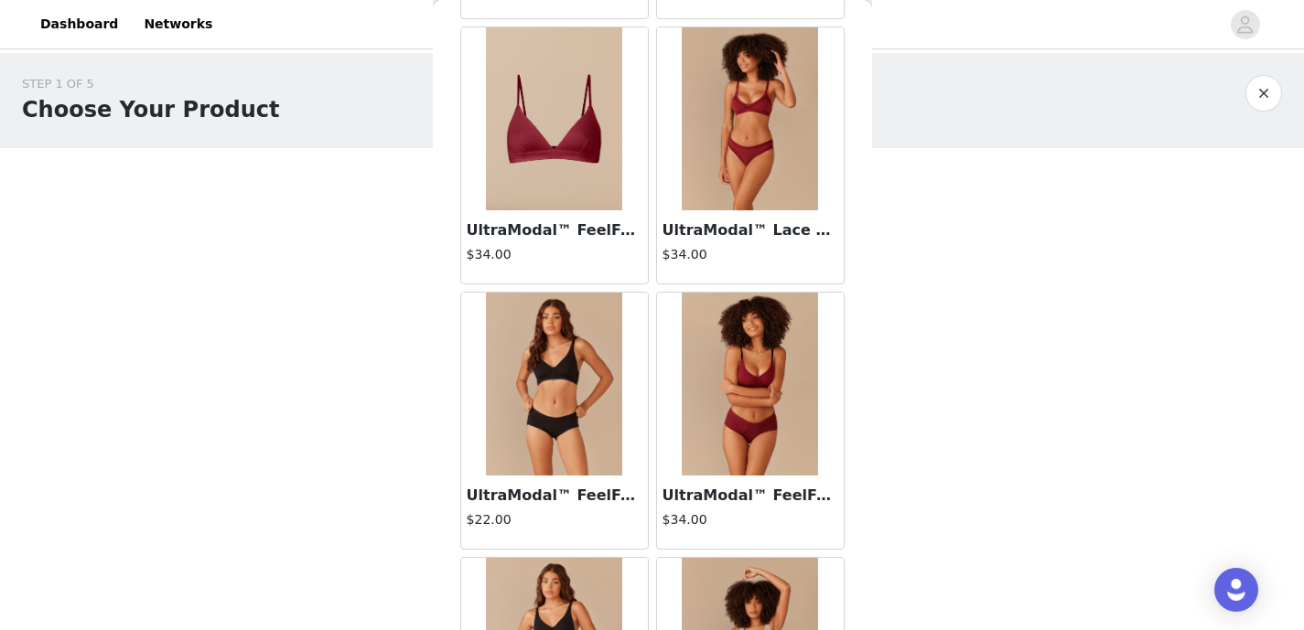
scroll to position [862, 0]
click at [746, 392] on img at bounding box center [750, 383] width 137 height 183
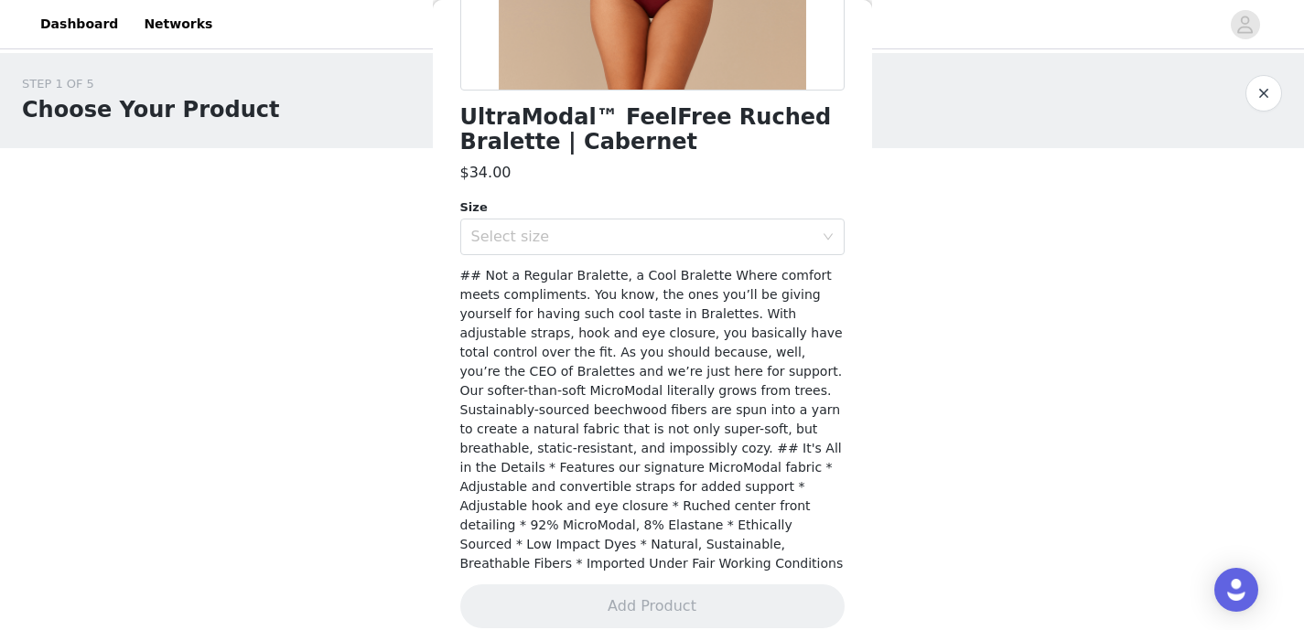
scroll to position [0, 0]
